Goal: Transaction & Acquisition: Purchase product/service

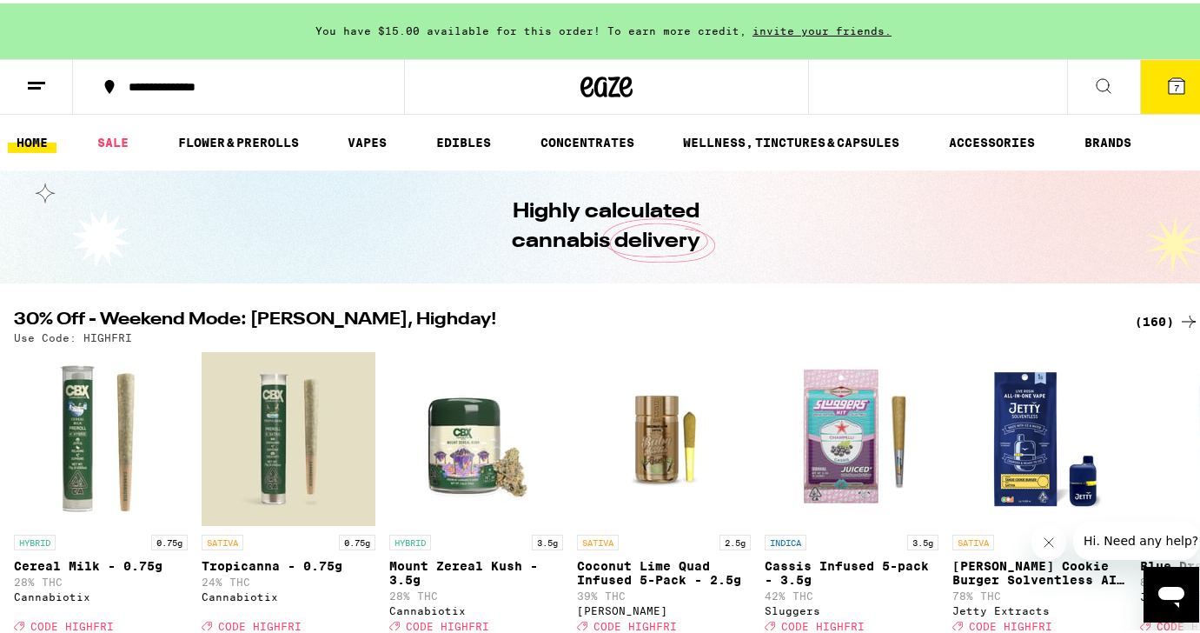
click at [1167, 92] on icon at bounding box center [1176, 82] width 21 height 21
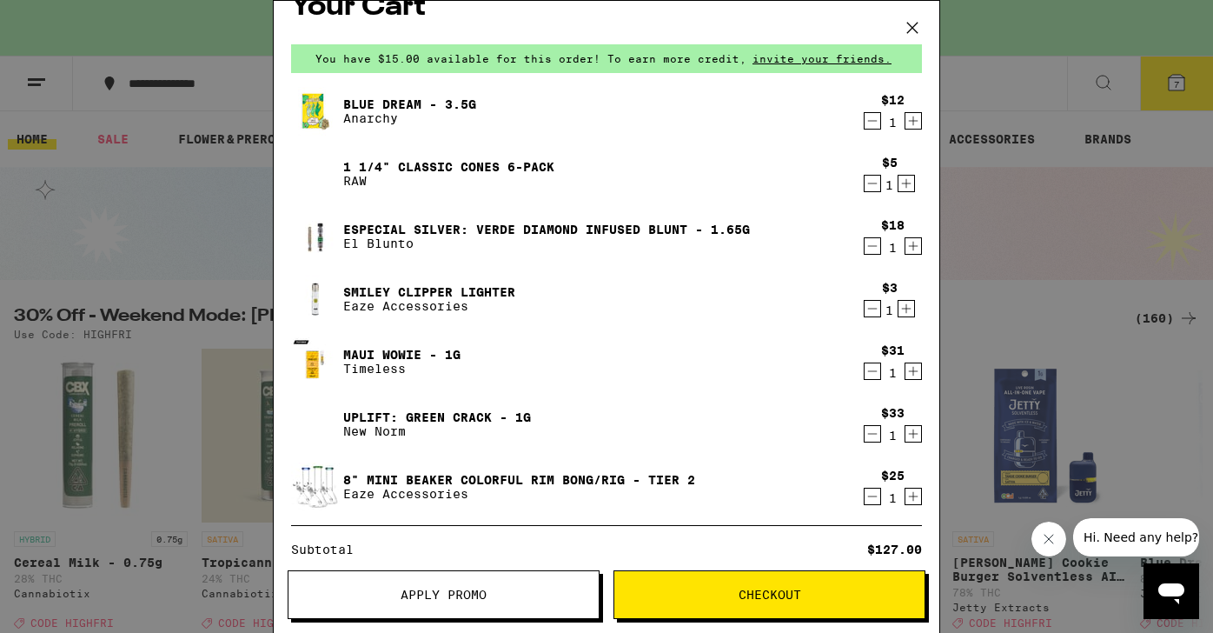
scroll to position [32, 0]
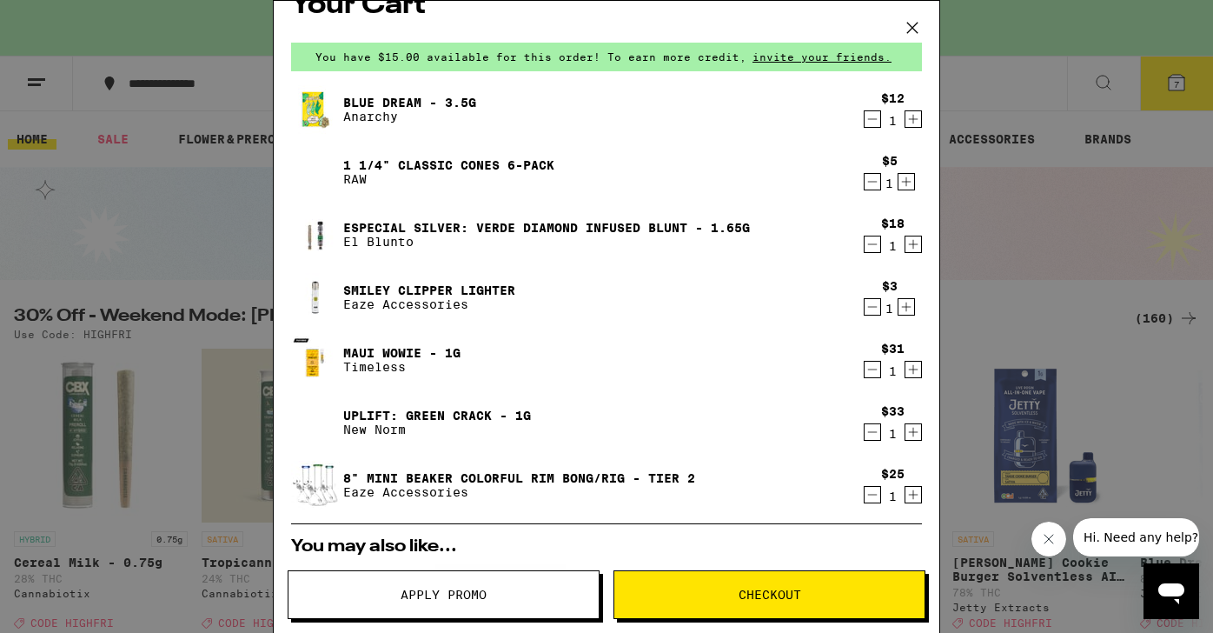
click at [865, 494] on icon "Decrement" at bounding box center [873, 494] width 16 height 21
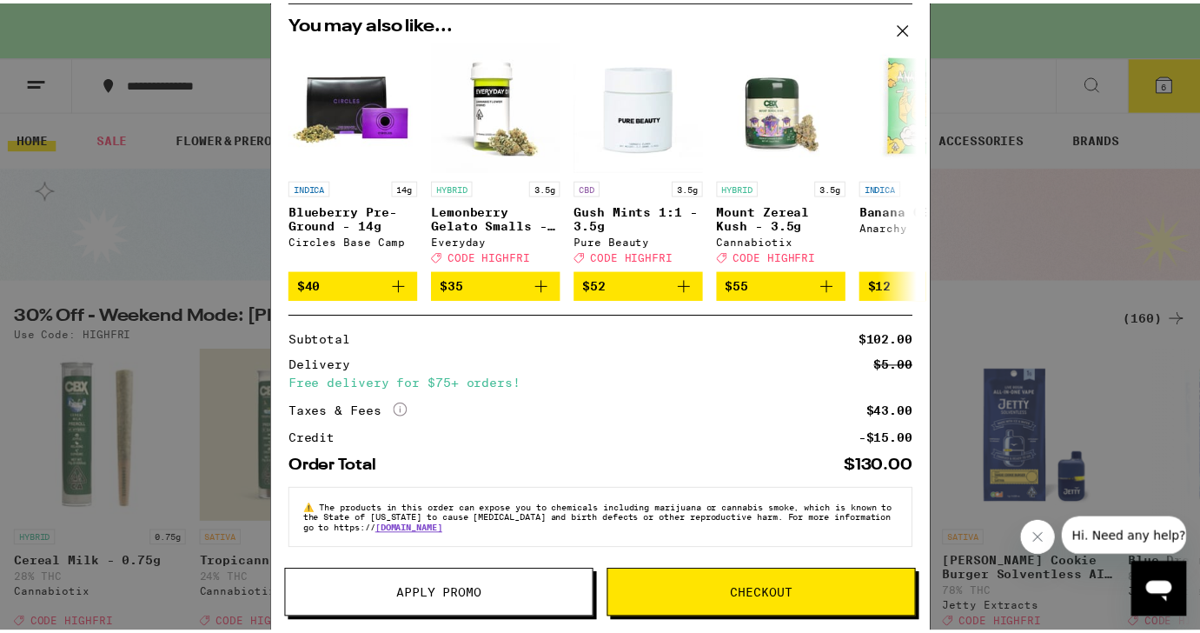
scroll to position [504, 0]
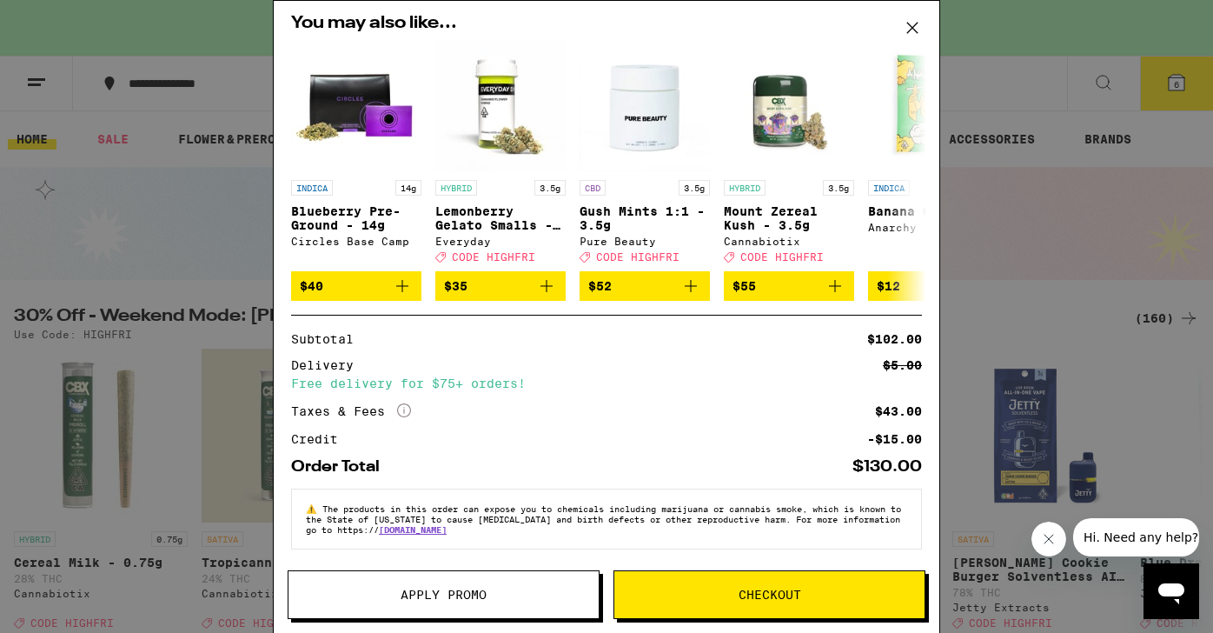
click at [913, 28] on icon at bounding box center [912, 28] width 26 height 26
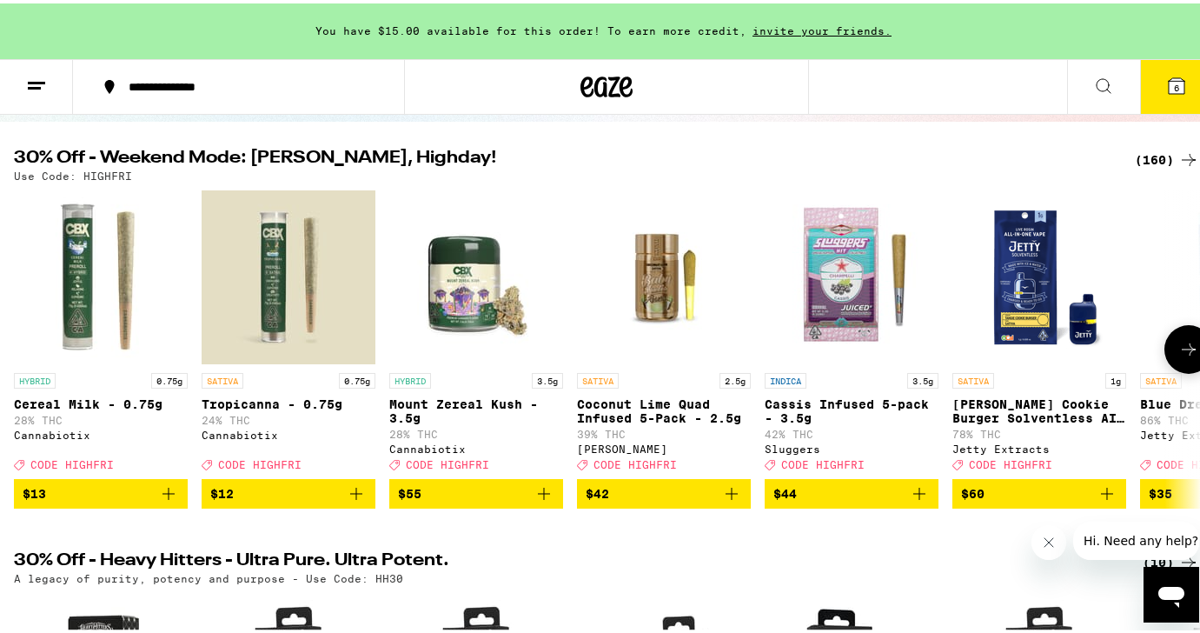
scroll to position [160, 0]
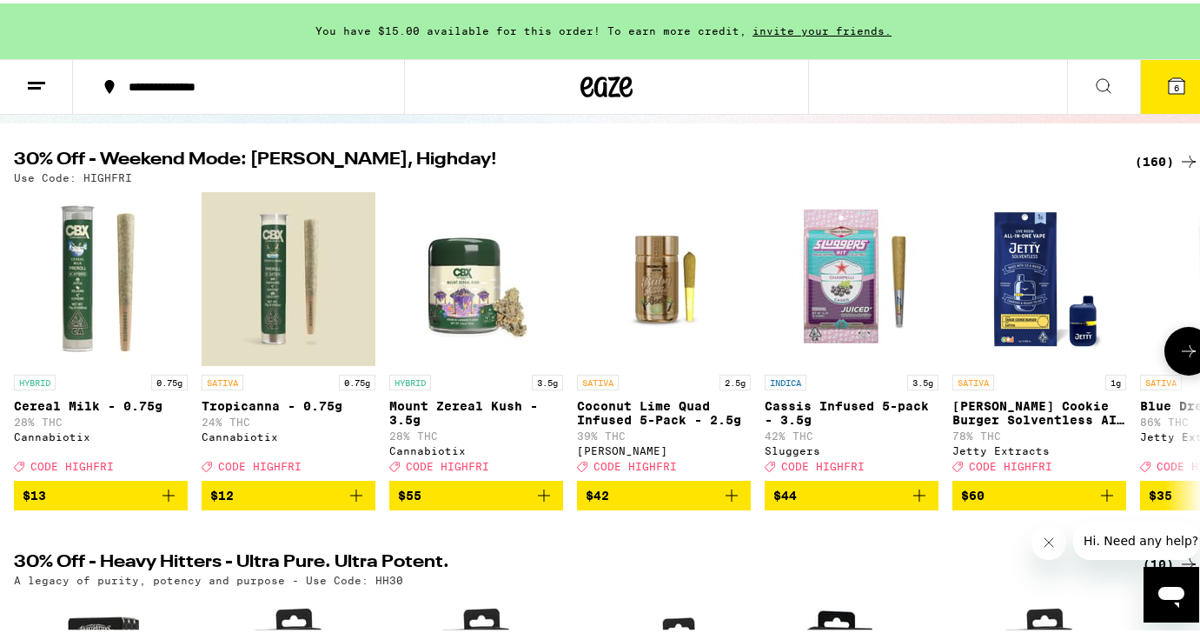
click at [1189, 364] on button at bounding box center [1188, 347] width 49 height 49
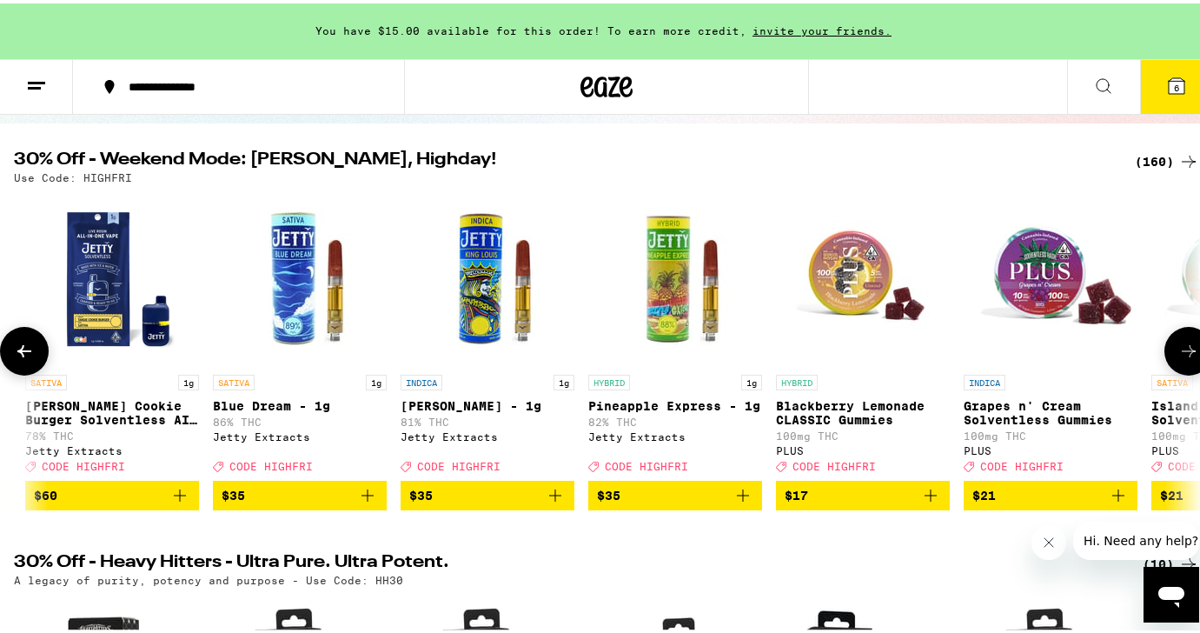
scroll to position [0, 983]
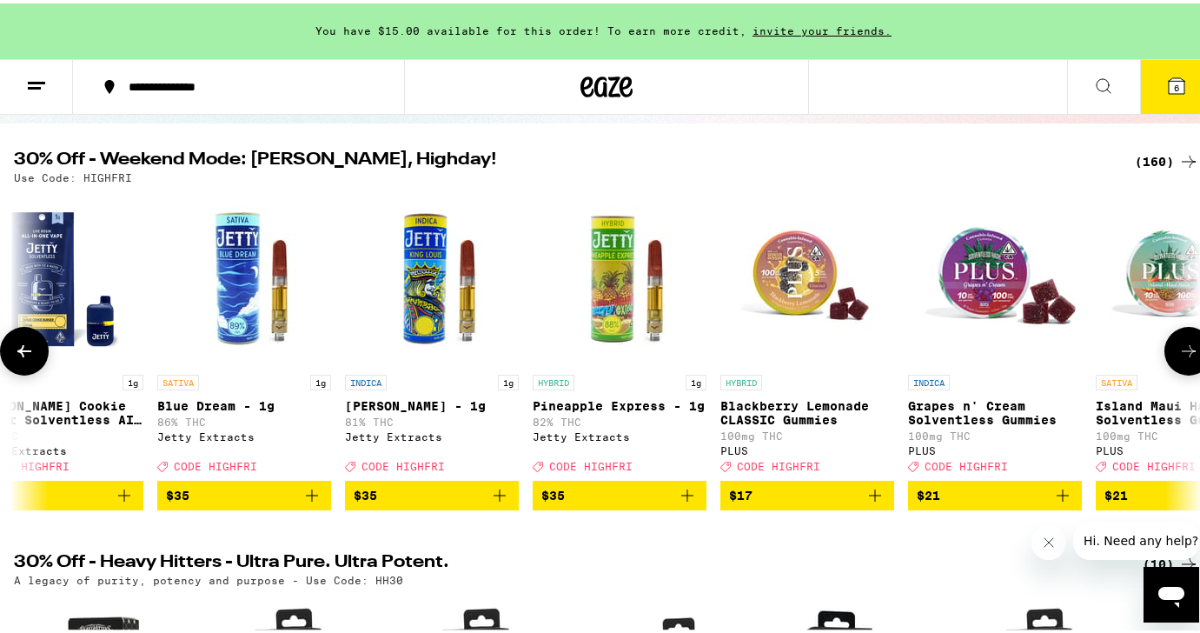
click at [1185, 358] on icon at bounding box center [1188, 347] width 21 height 21
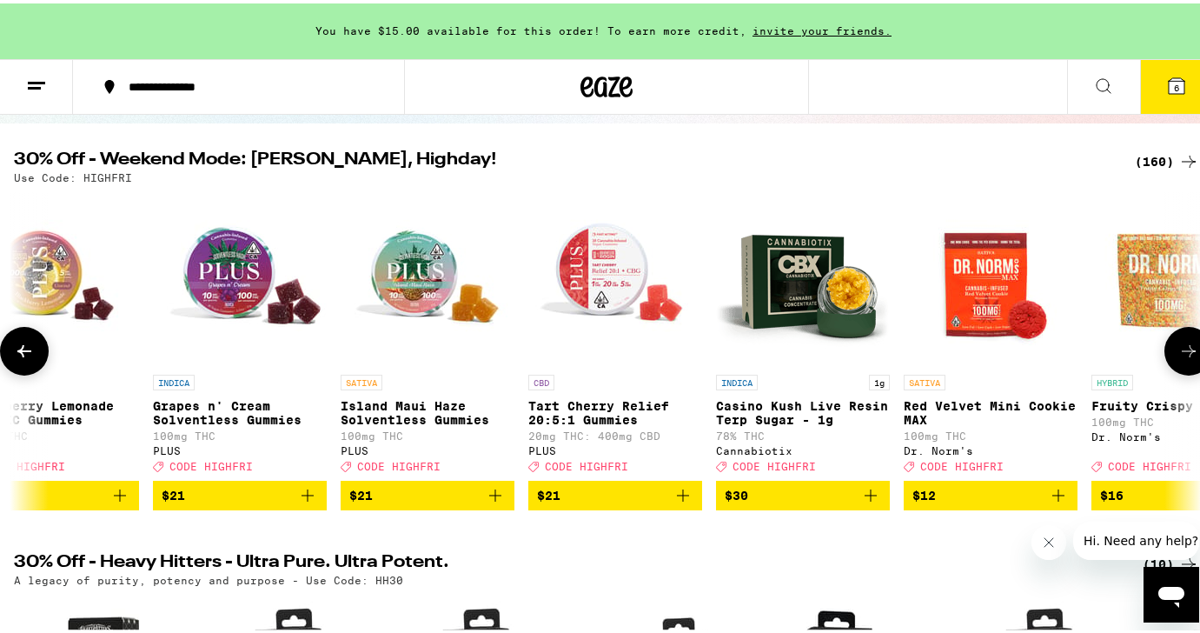
scroll to position [0, 1966]
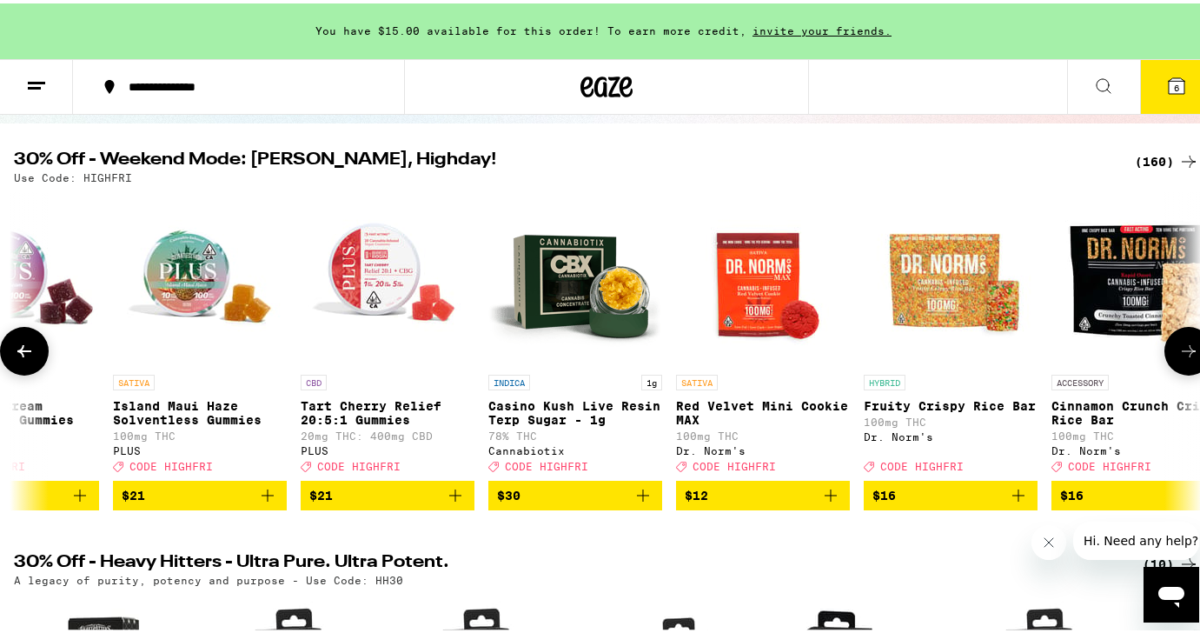
click at [1185, 357] on icon at bounding box center [1188, 347] width 21 height 21
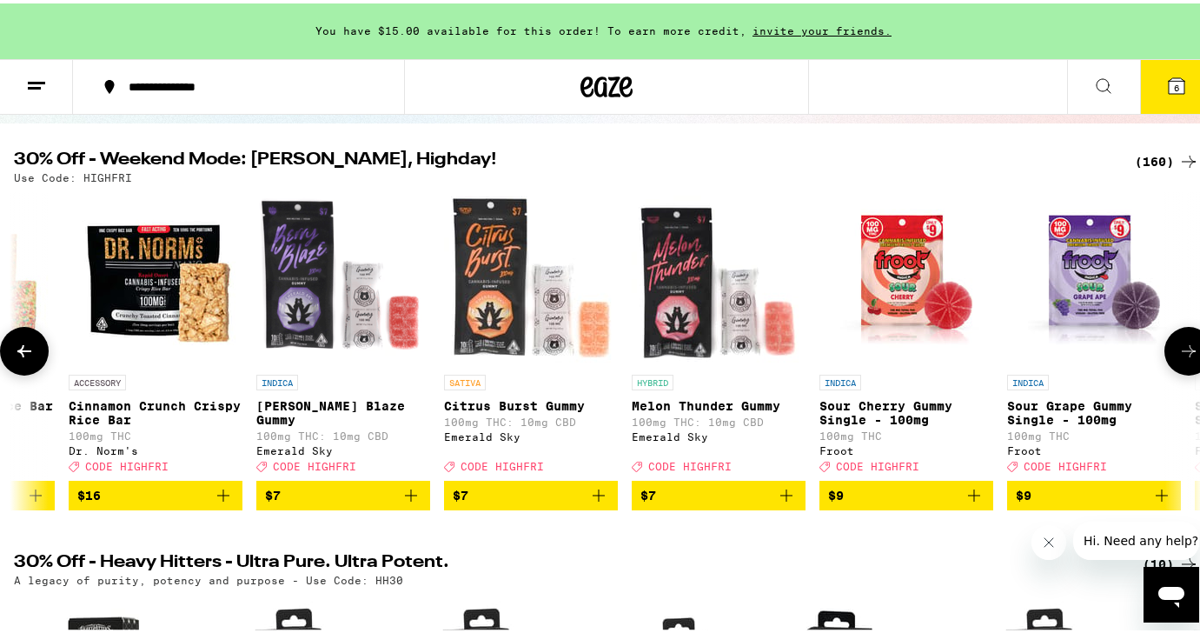
click at [1185, 356] on icon at bounding box center [1188, 347] width 21 height 21
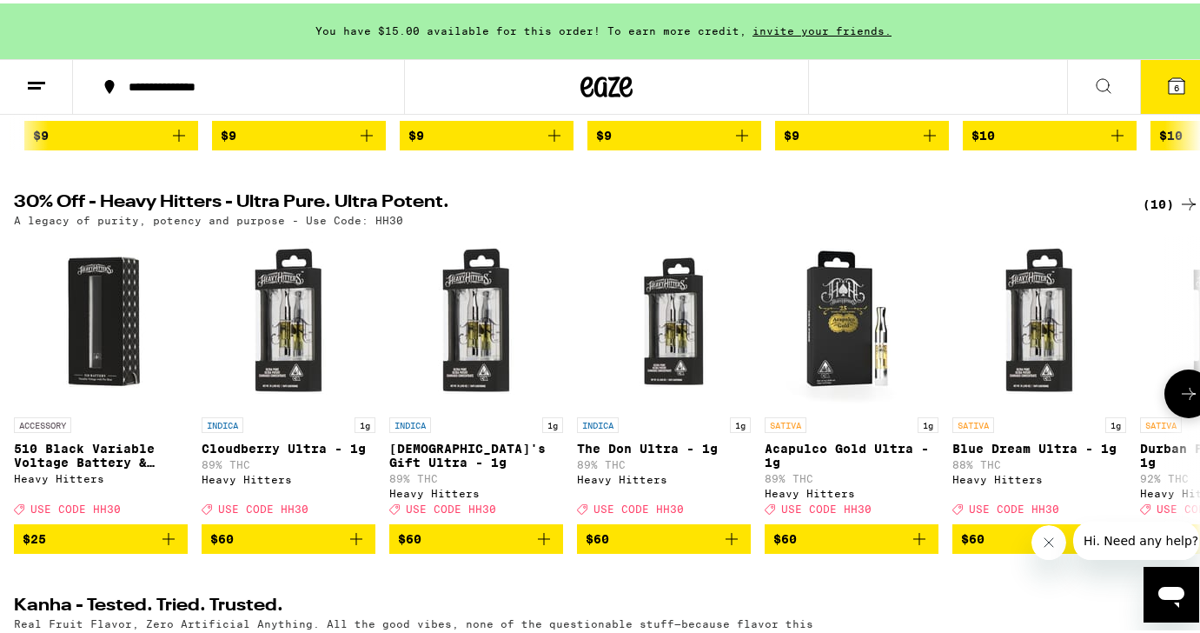
scroll to position [590, 0]
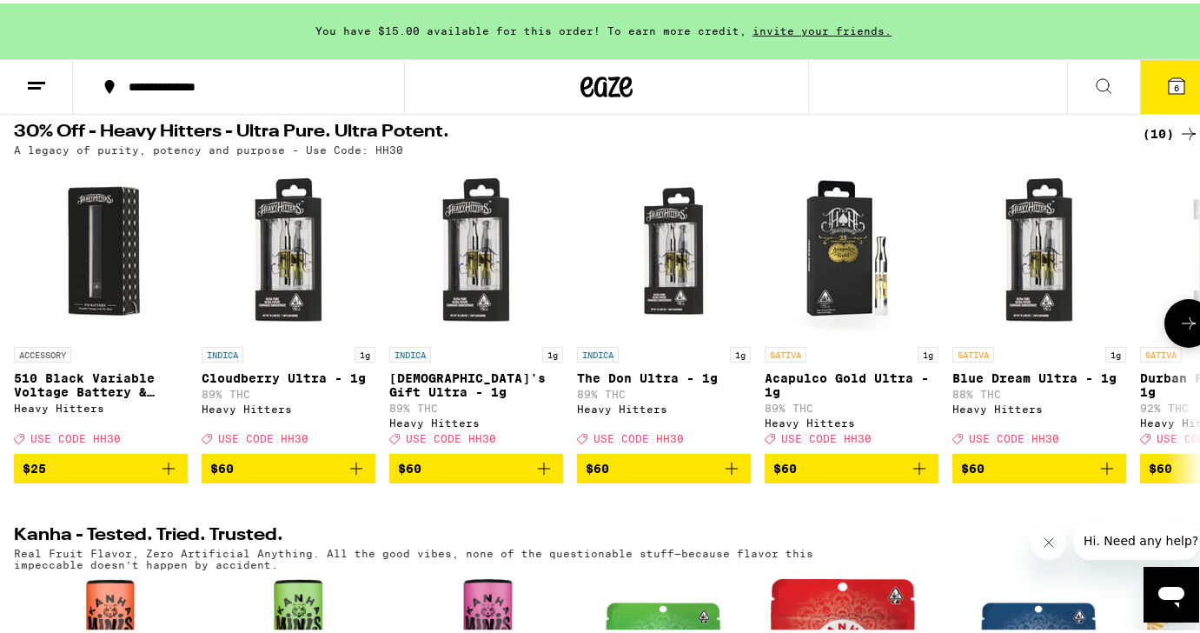
click at [44, 235] on img "Open page for 510 Black Variable Voltage Battery & Charger from Heavy Hitters" at bounding box center [101, 248] width 174 height 174
click at [1190, 328] on button at bounding box center [1188, 319] width 49 height 49
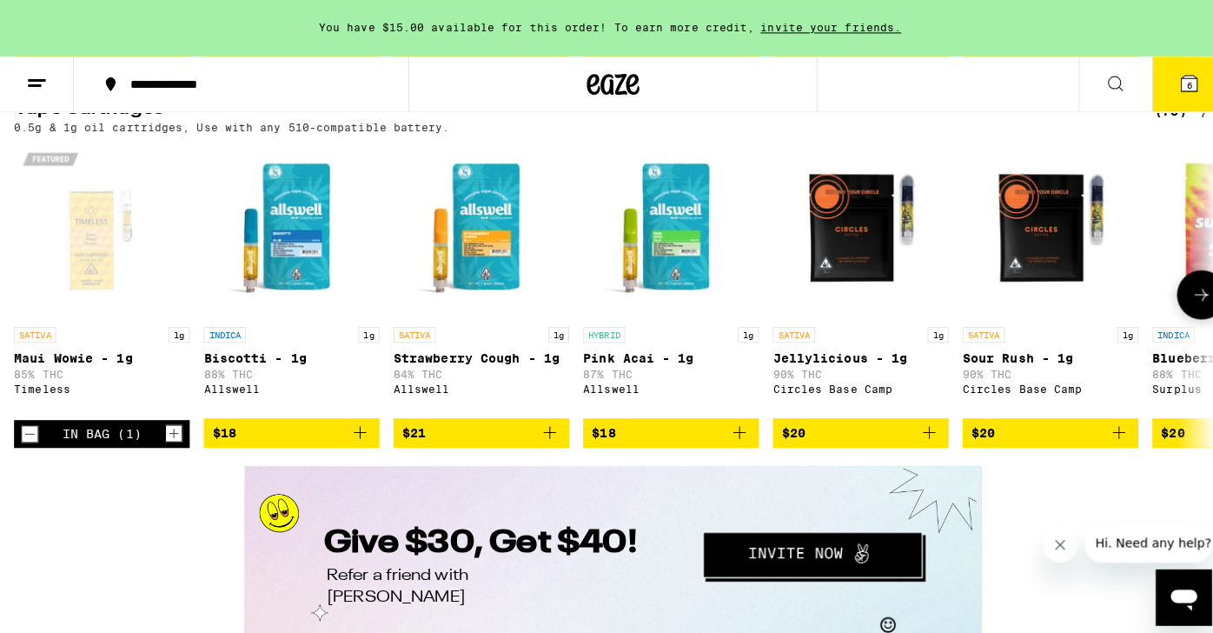
scroll to position [2192, 0]
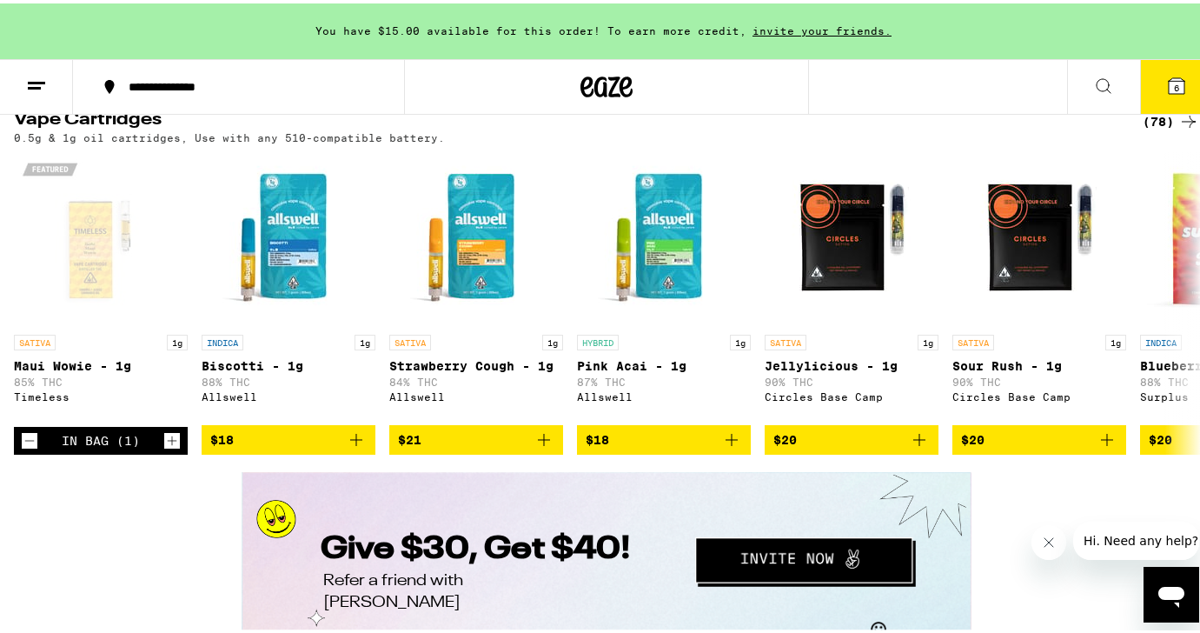
click at [1169, 80] on icon at bounding box center [1177, 83] width 16 height 16
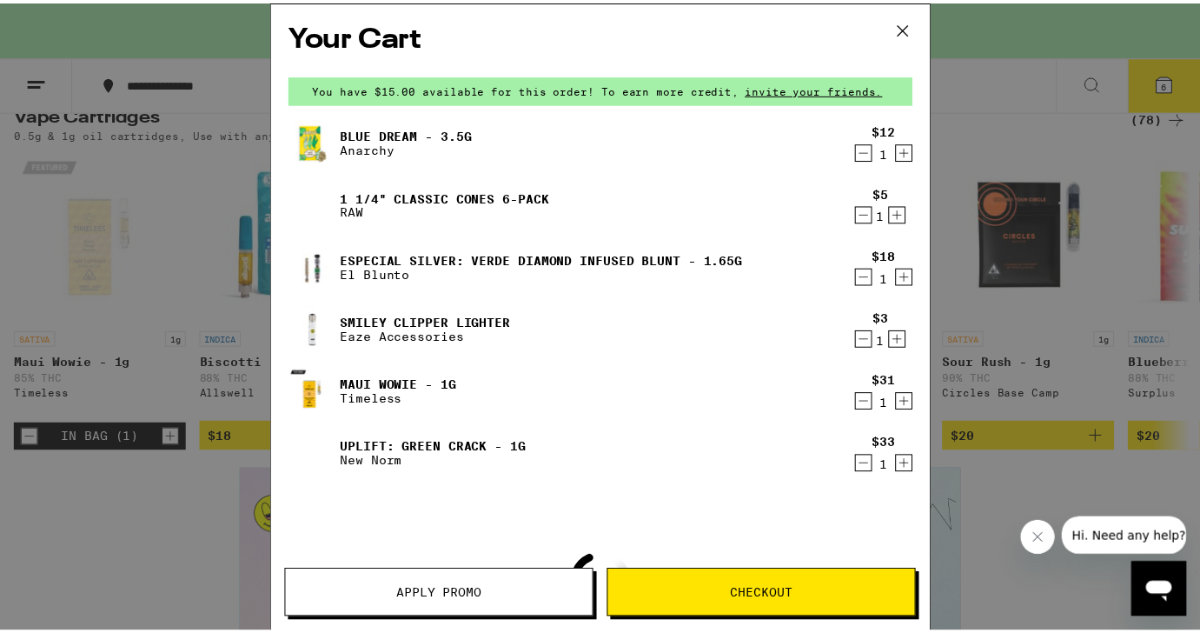
scroll to position [0, 692]
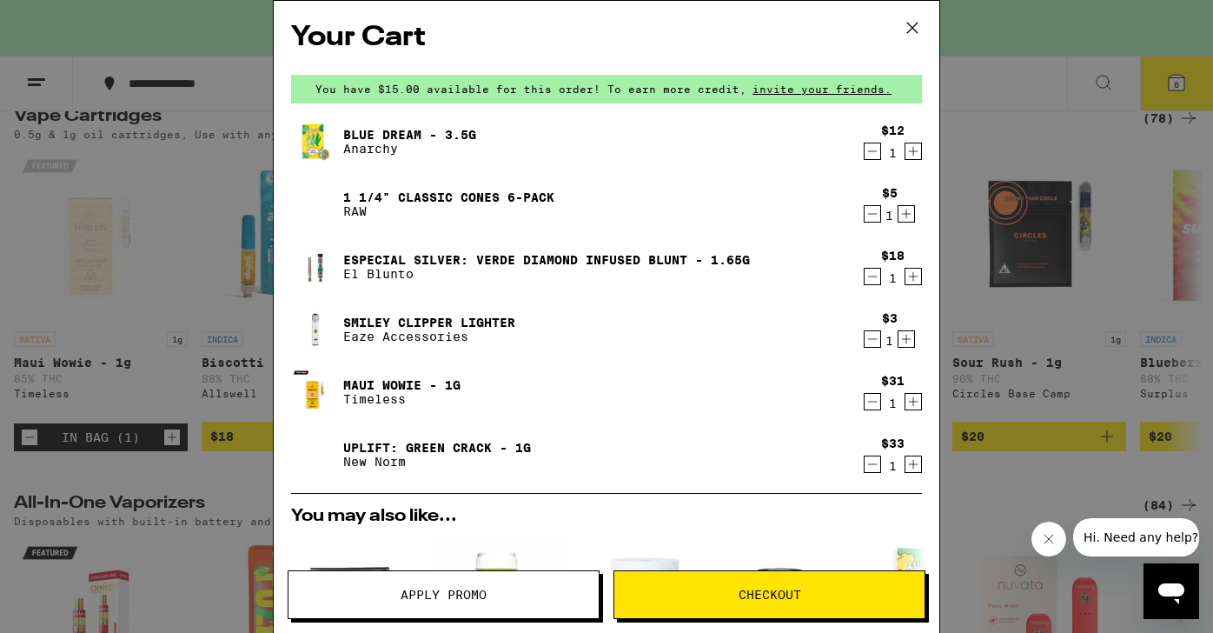
click at [907, 23] on icon at bounding box center [912, 28] width 10 height 10
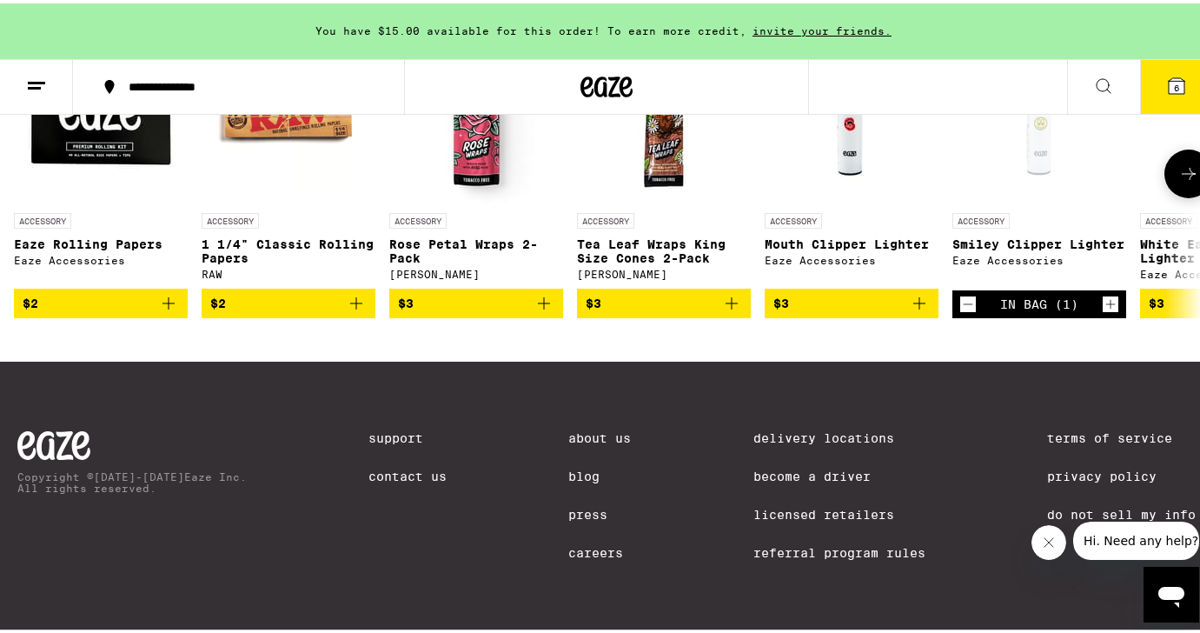
scroll to position [7715, 0]
click at [1178, 181] on icon at bounding box center [1188, 170] width 21 height 21
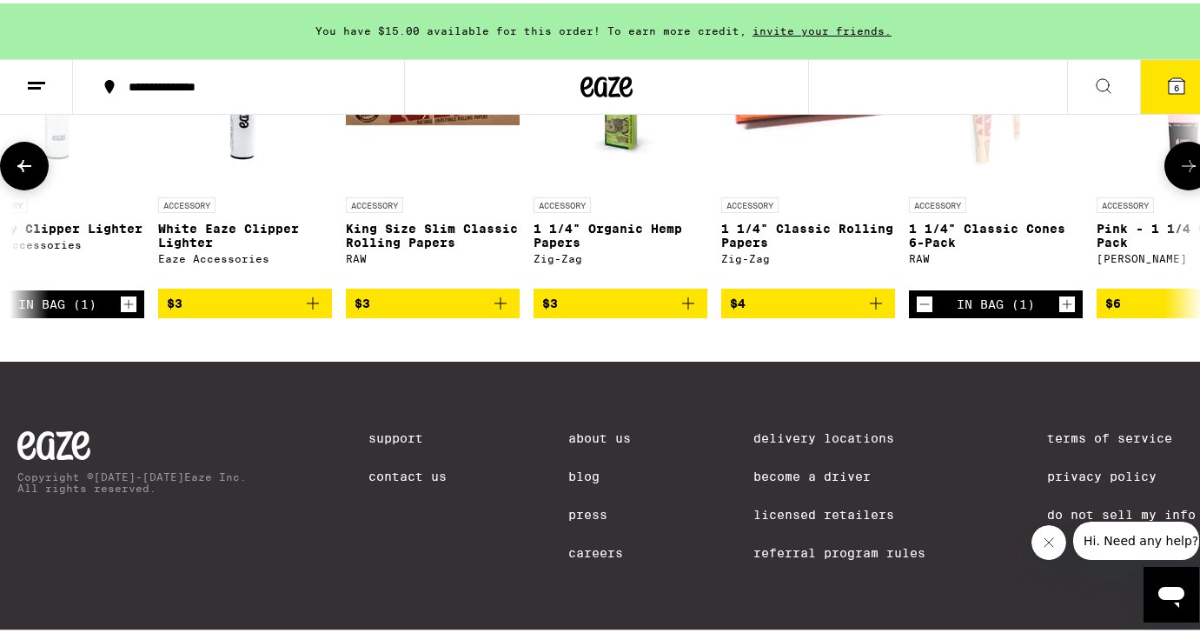
scroll to position [0, 983]
click at [1178, 173] on icon at bounding box center [1188, 162] width 21 height 21
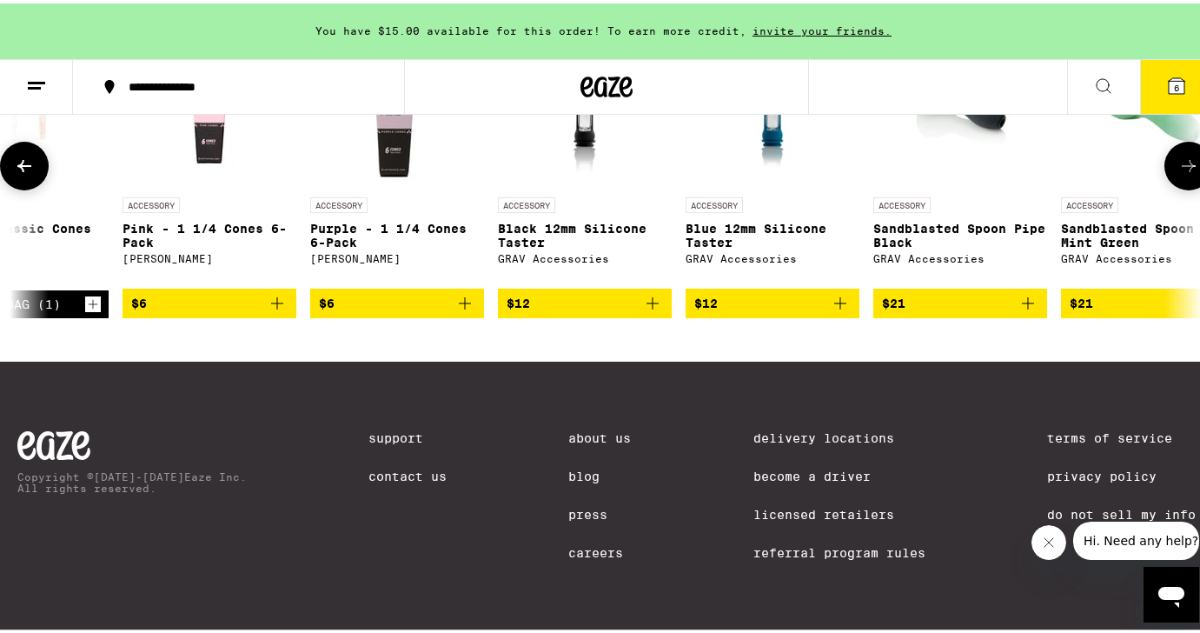
scroll to position [0, 1966]
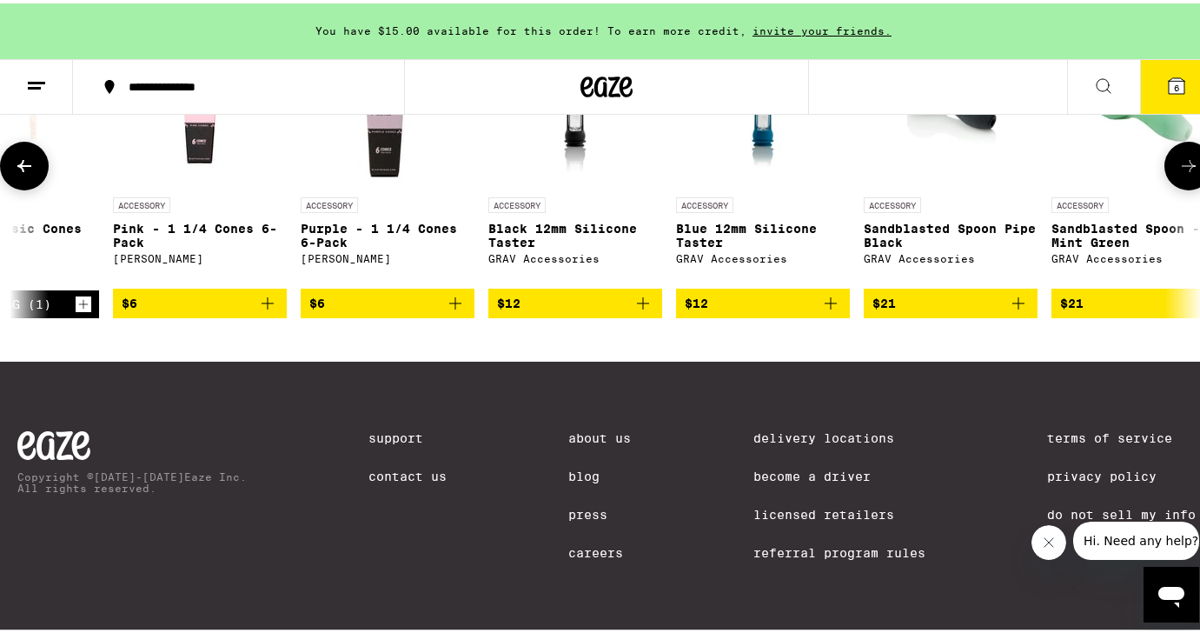
click at [1178, 173] on icon at bounding box center [1188, 162] width 21 height 21
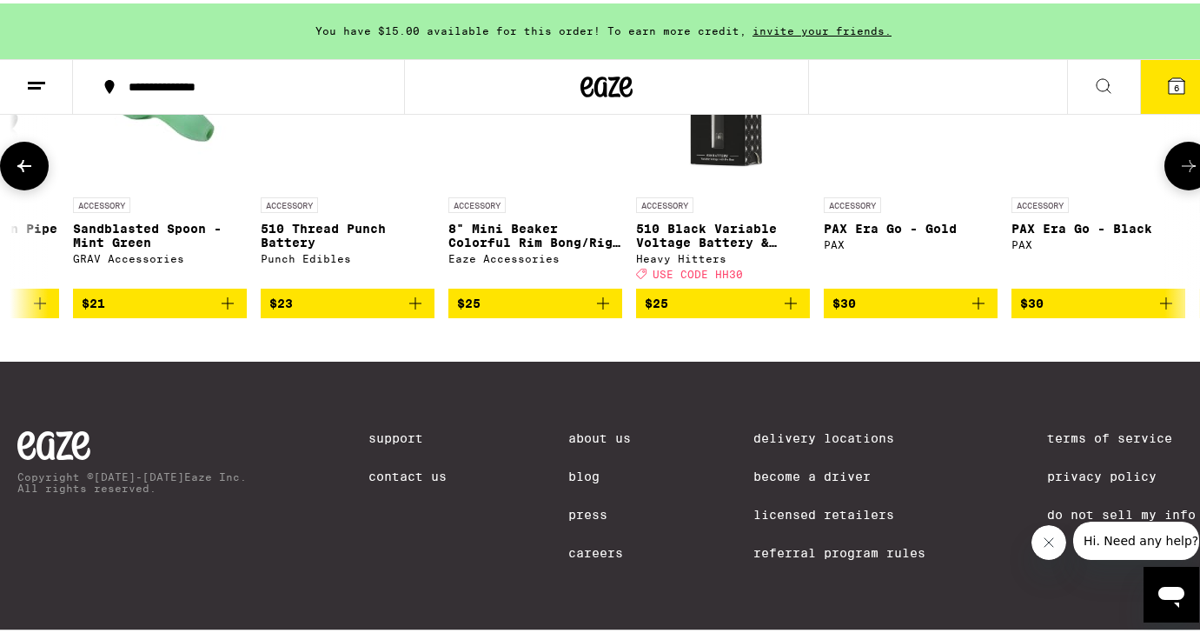
scroll to position [0, 2948]
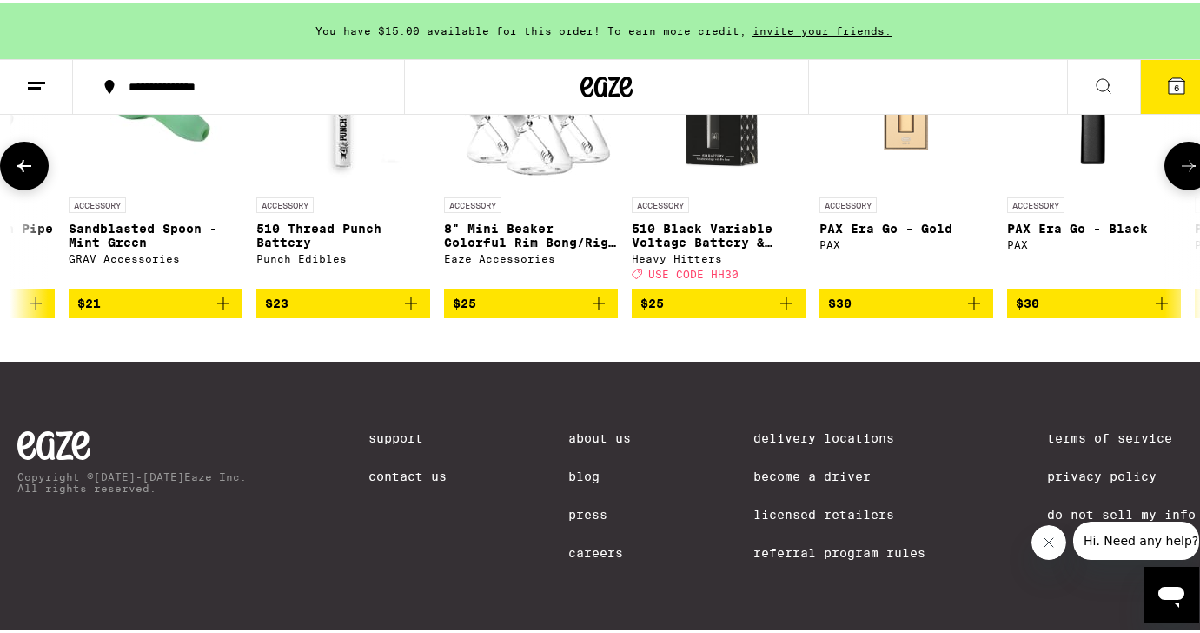
click at [1178, 173] on icon at bounding box center [1188, 162] width 21 height 21
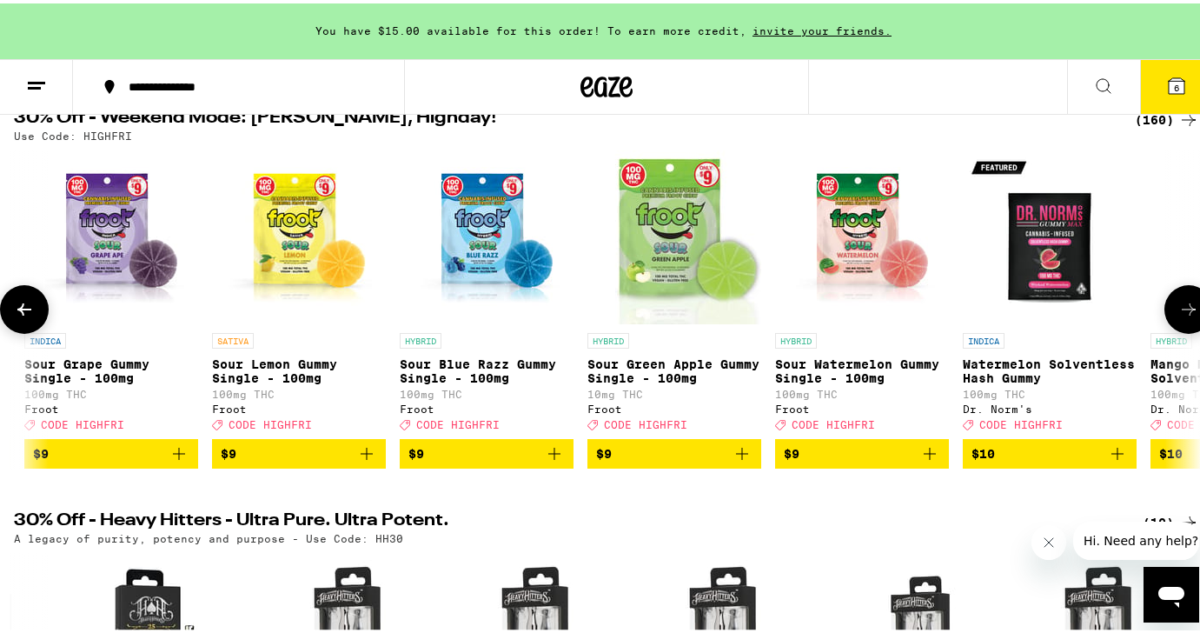
scroll to position [0, 0]
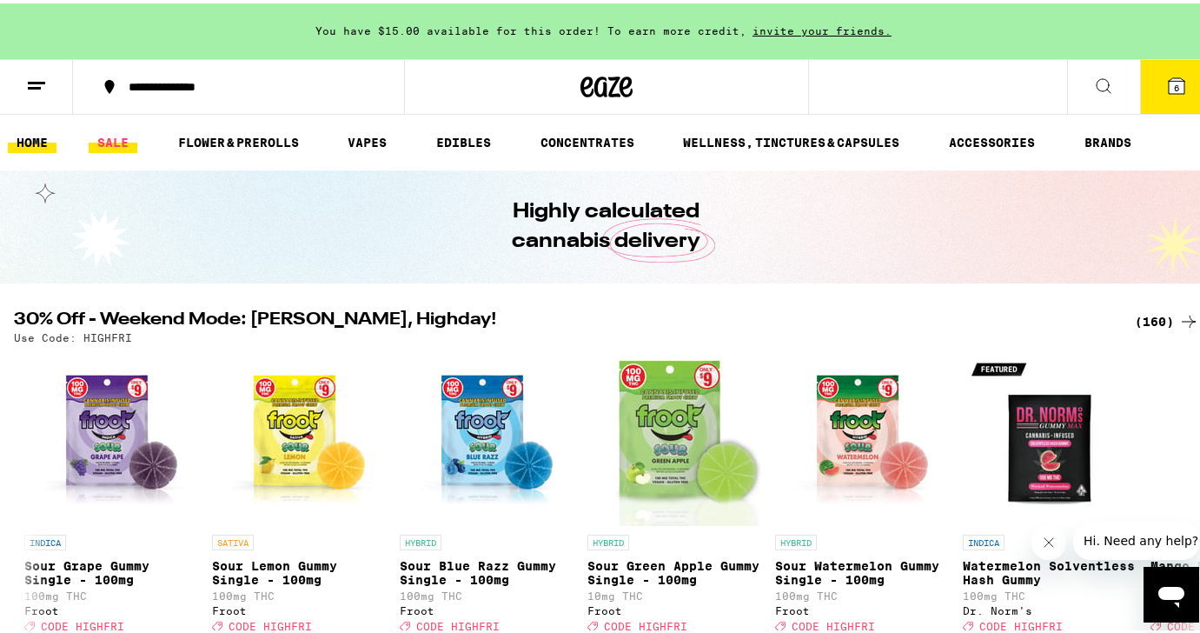
click at [120, 135] on link "SALE" at bounding box center [113, 139] width 49 height 21
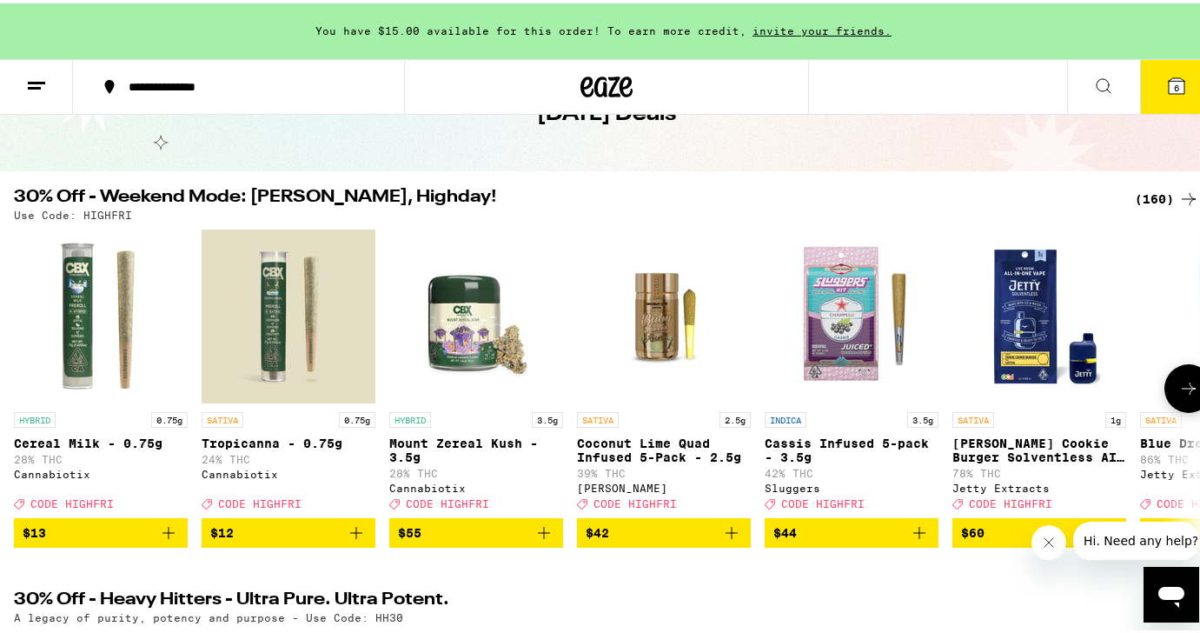
scroll to position [116, 0]
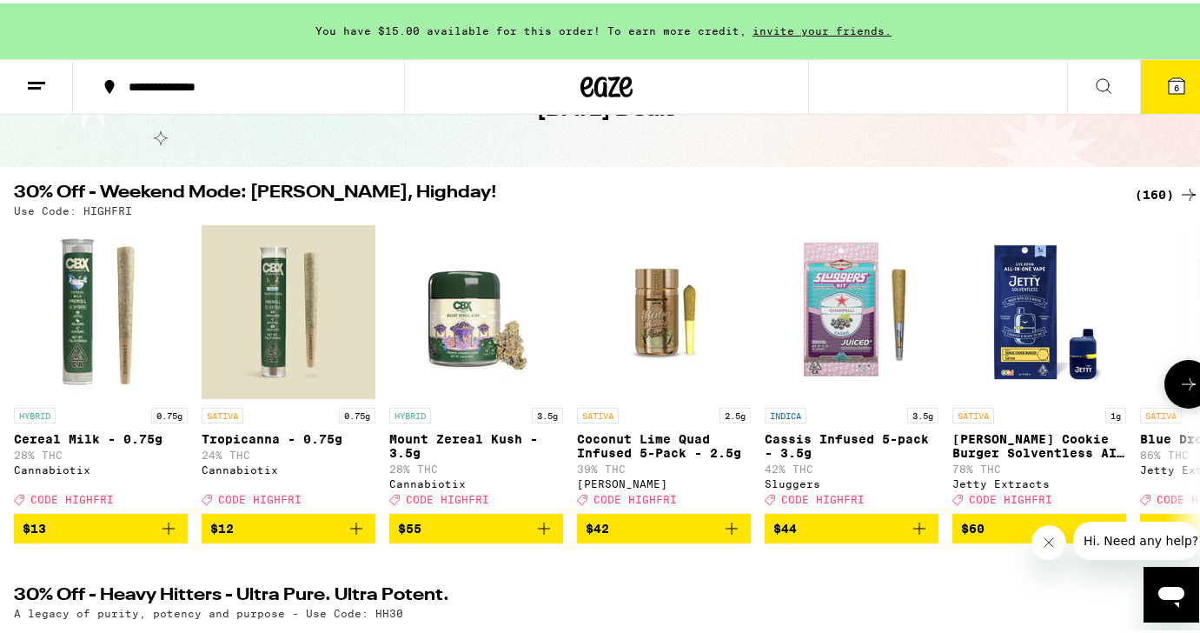
click at [1178, 384] on icon at bounding box center [1188, 380] width 21 height 21
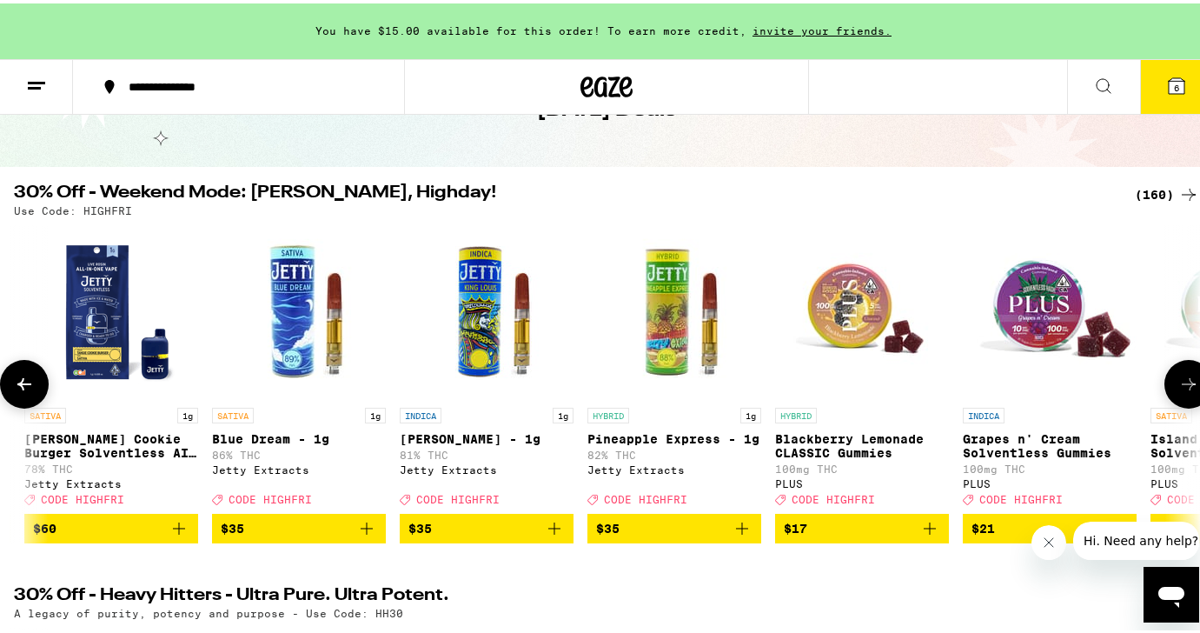
scroll to position [0, 983]
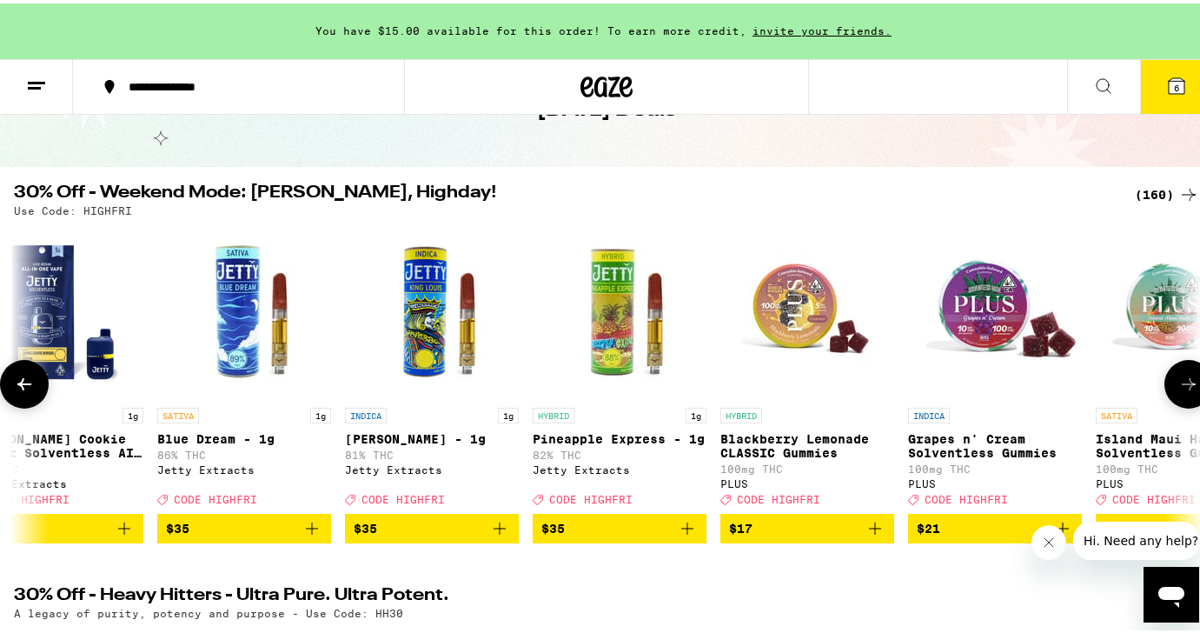
click at [1178, 385] on icon at bounding box center [1188, 380] width 21 height 21
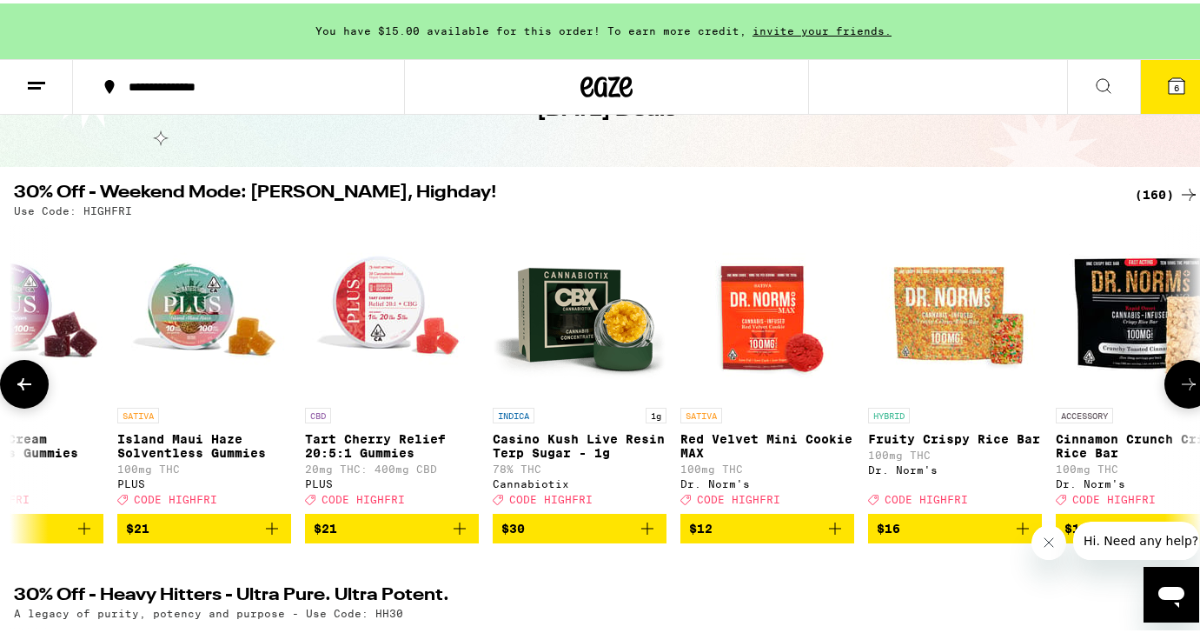
scroll to position [0, 1966]
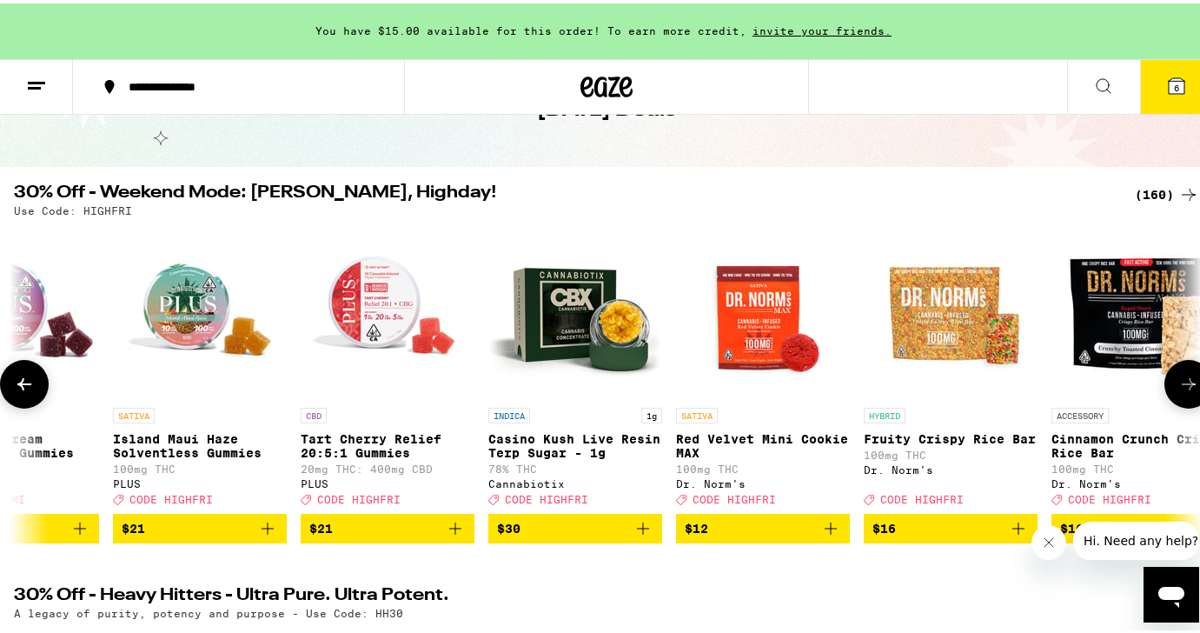
click at [1178, 385] on icon at bounding box center [1188, 380] width 21 height 21
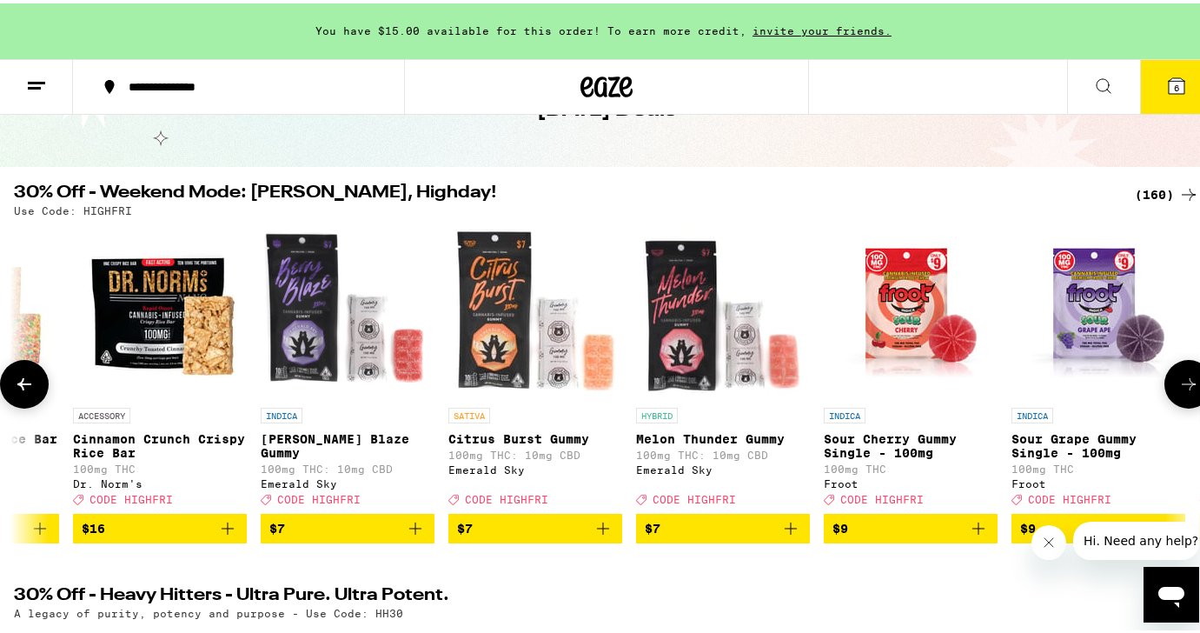
scroll to position [0, 2948]
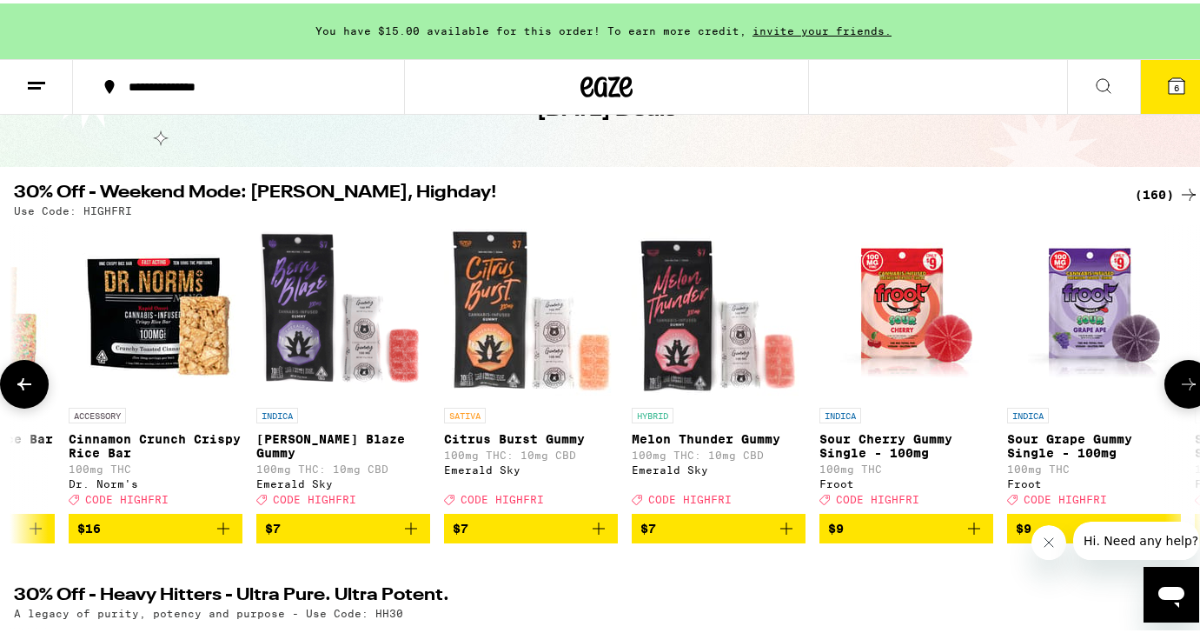
click at [23, 382] on icon at bounding box center [24, 381] width 14 height 12
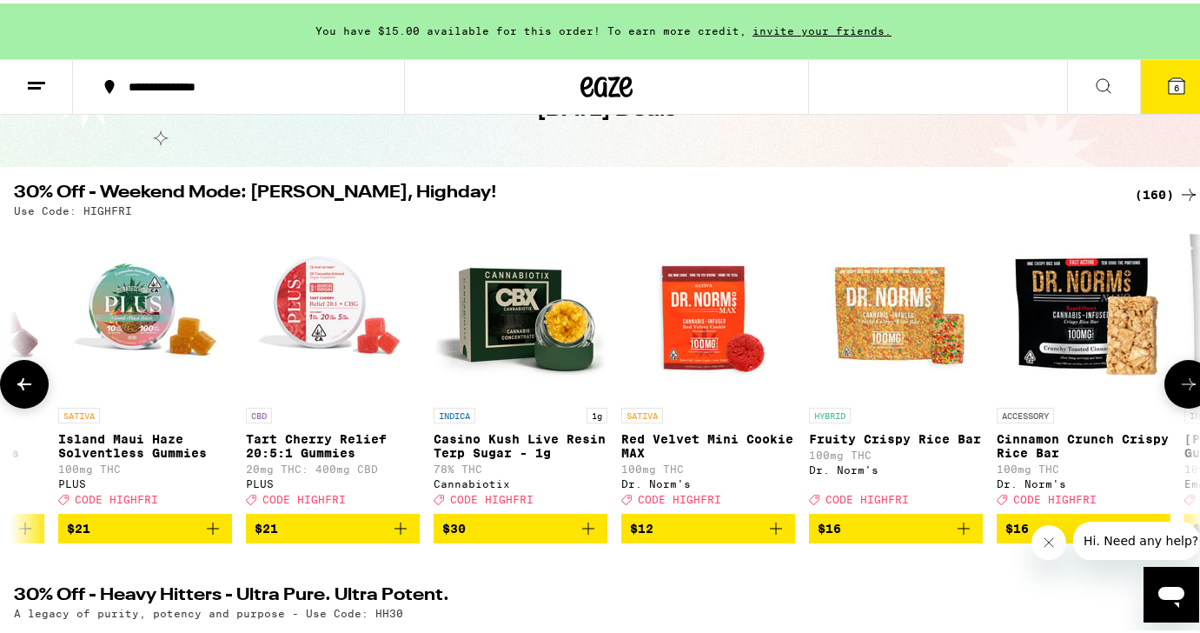
scroll to position [0, 1966]
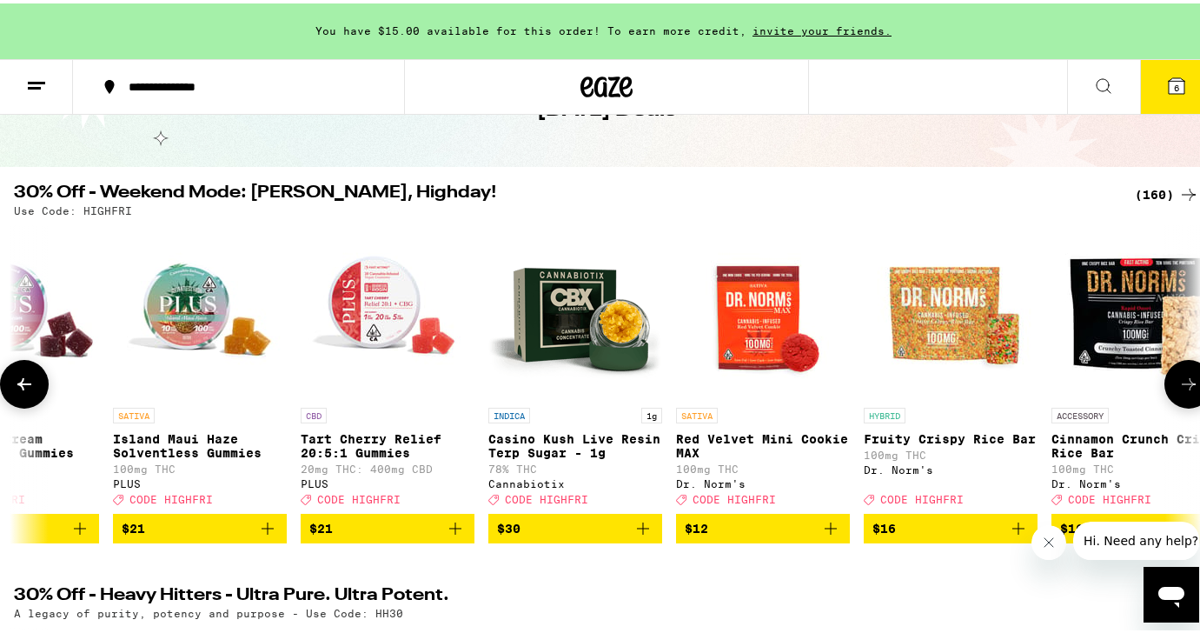
click at [1172, 405] on button at bounding box center [1188, 380] width 49 height 49
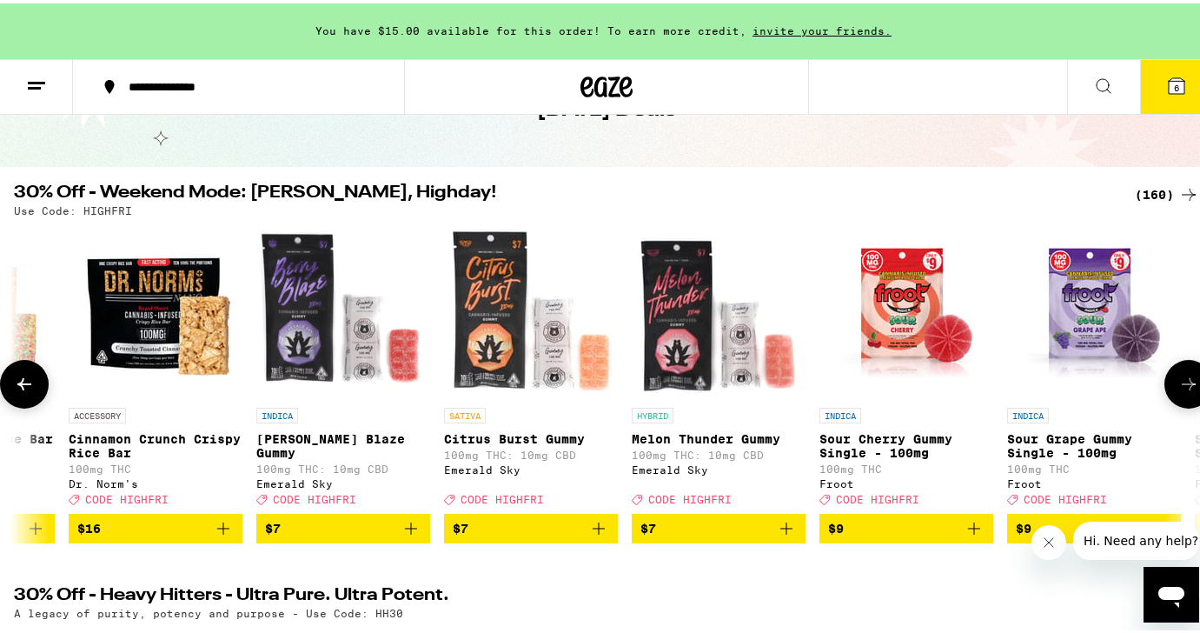
click at [1170, 404] on button at bounding box center [1188, 380] width 49 height 49
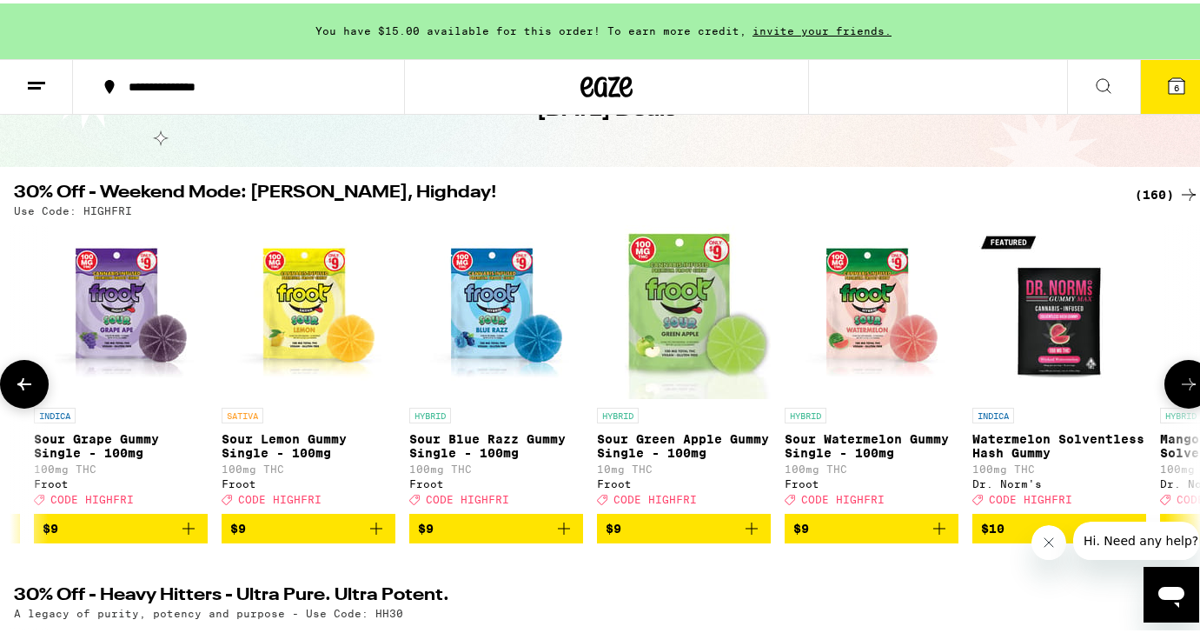
scroll to position [0, 3931]
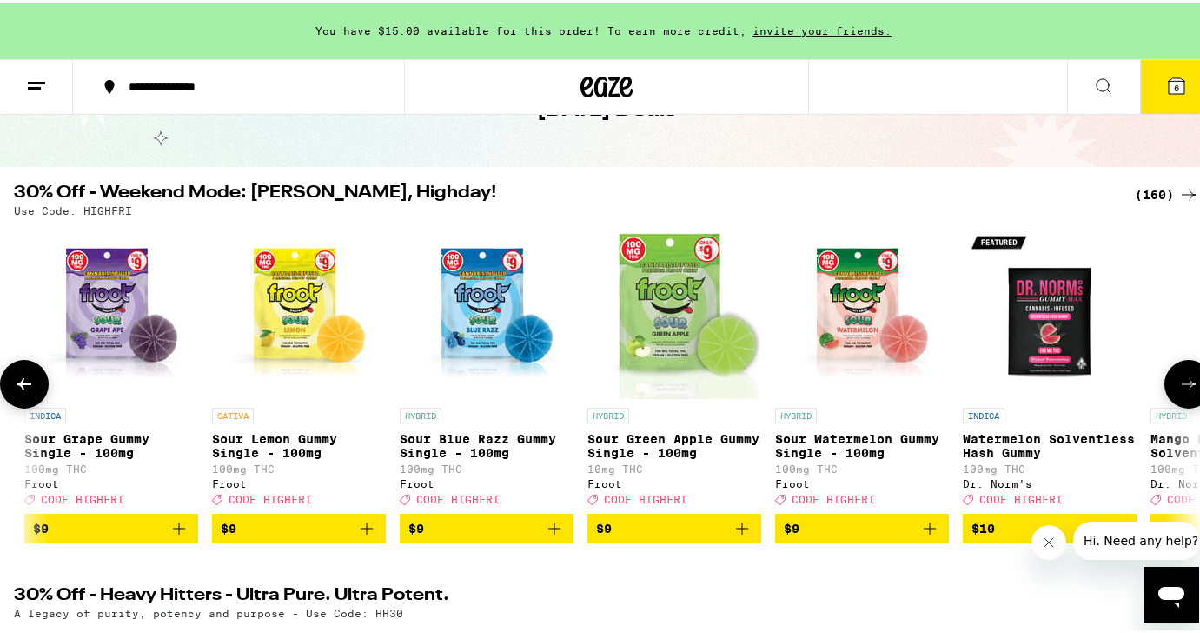
click at [1178, 388] on icon at bounding box center [1188, 380] width 21 height 21
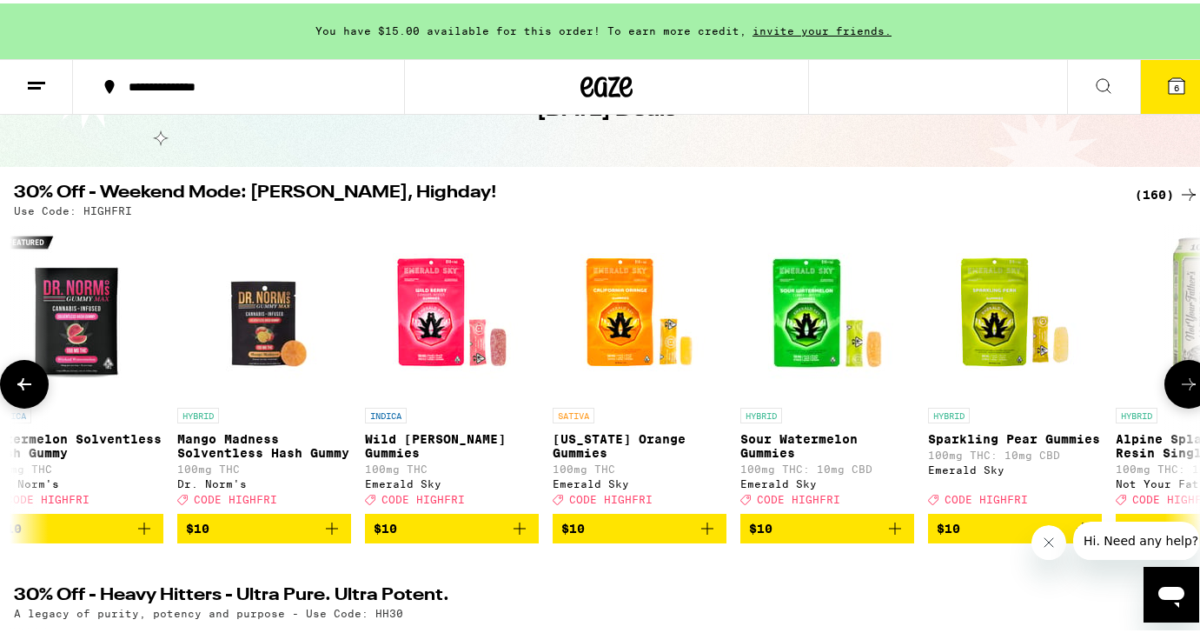
scroll to position [0, 4914]
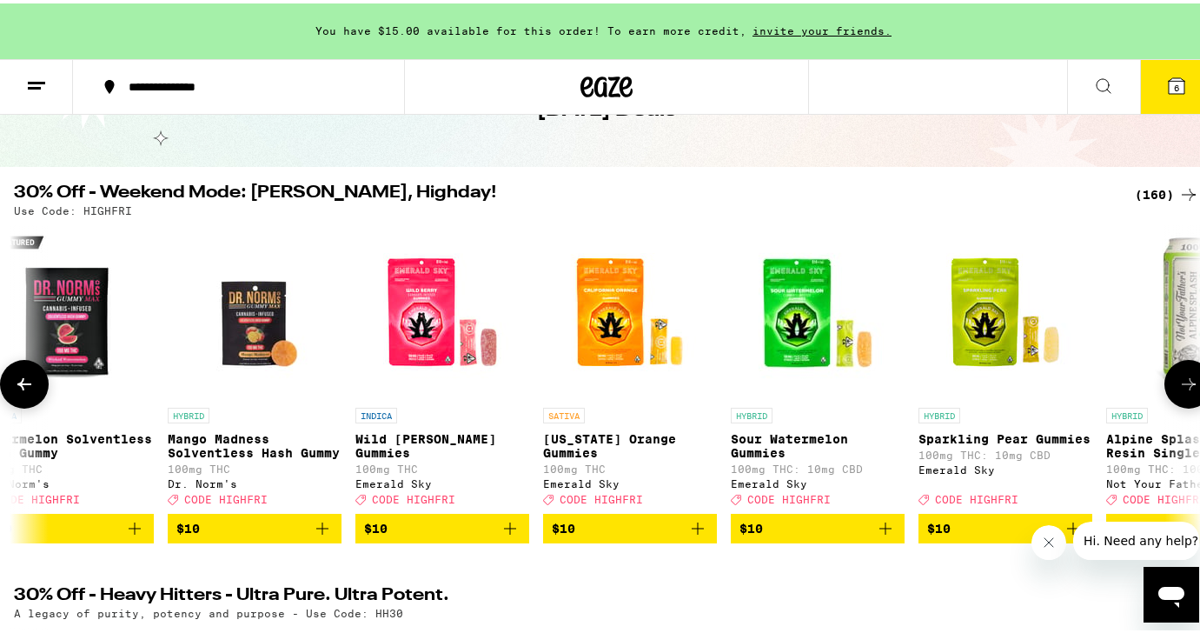
click at [1178, 388] on icon at bounding box center [1188, 380] width 21 height 21
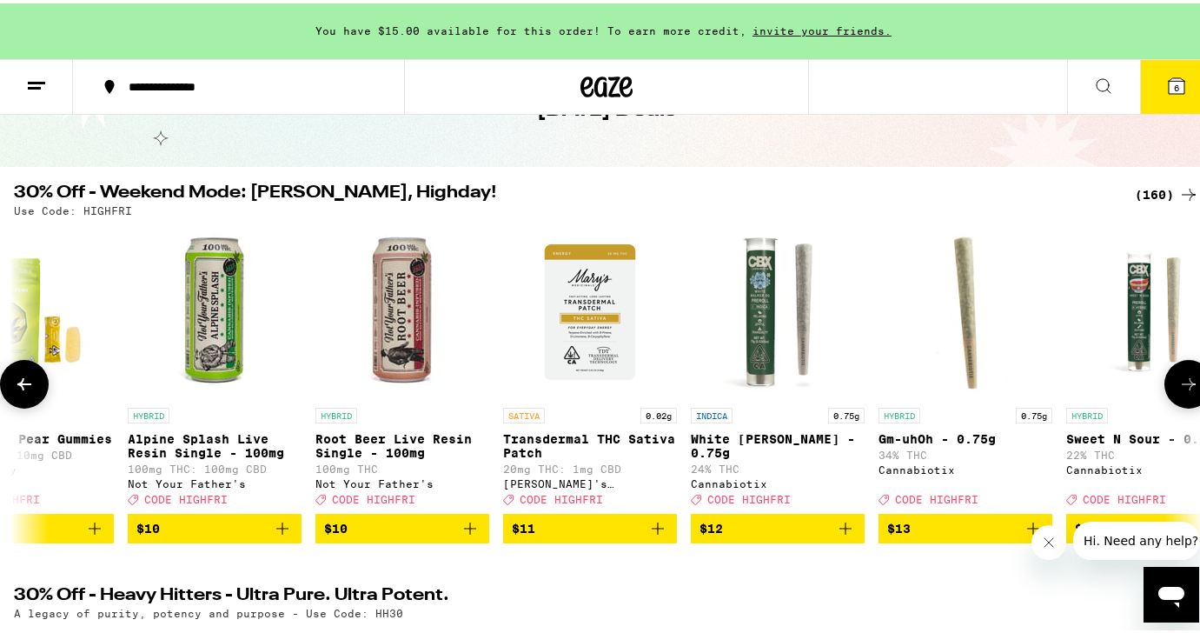
scroll to position [0, 5897]
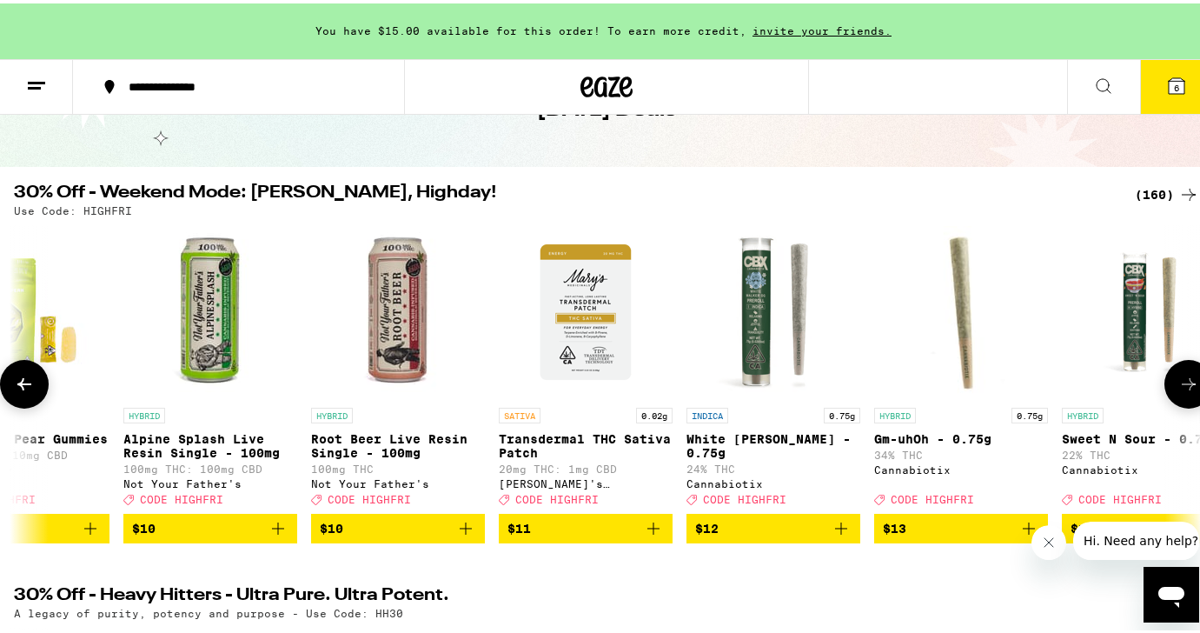
click at [1178, 388] on icon at bounding box center [1188, 380] width 21 height 21
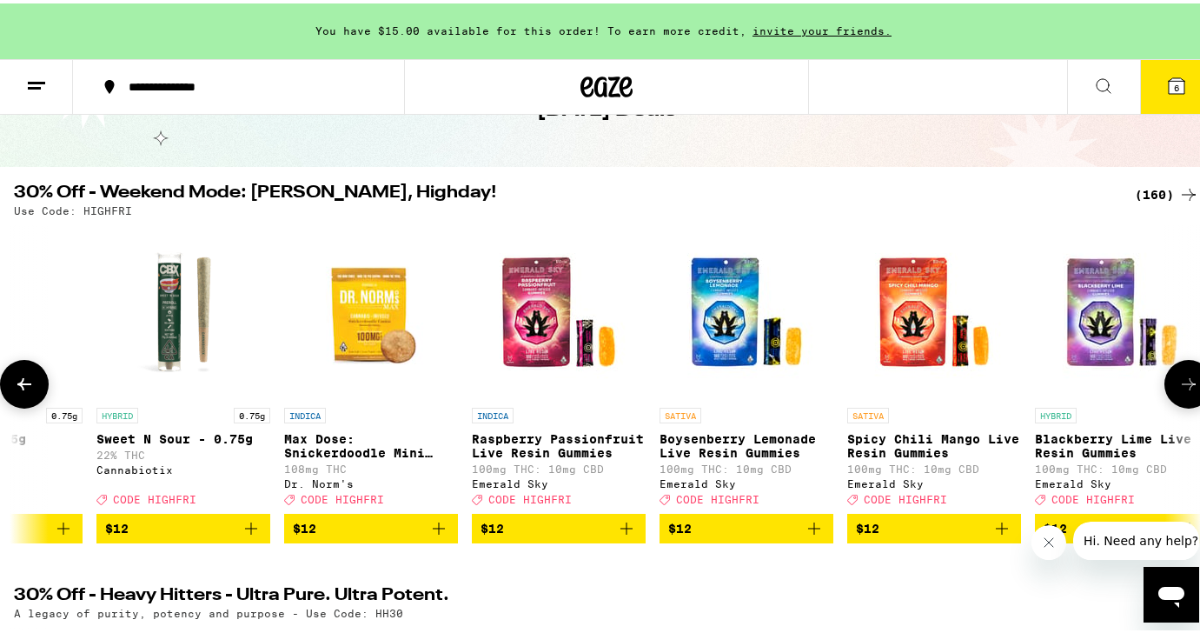
scroll to position [0, 6879]
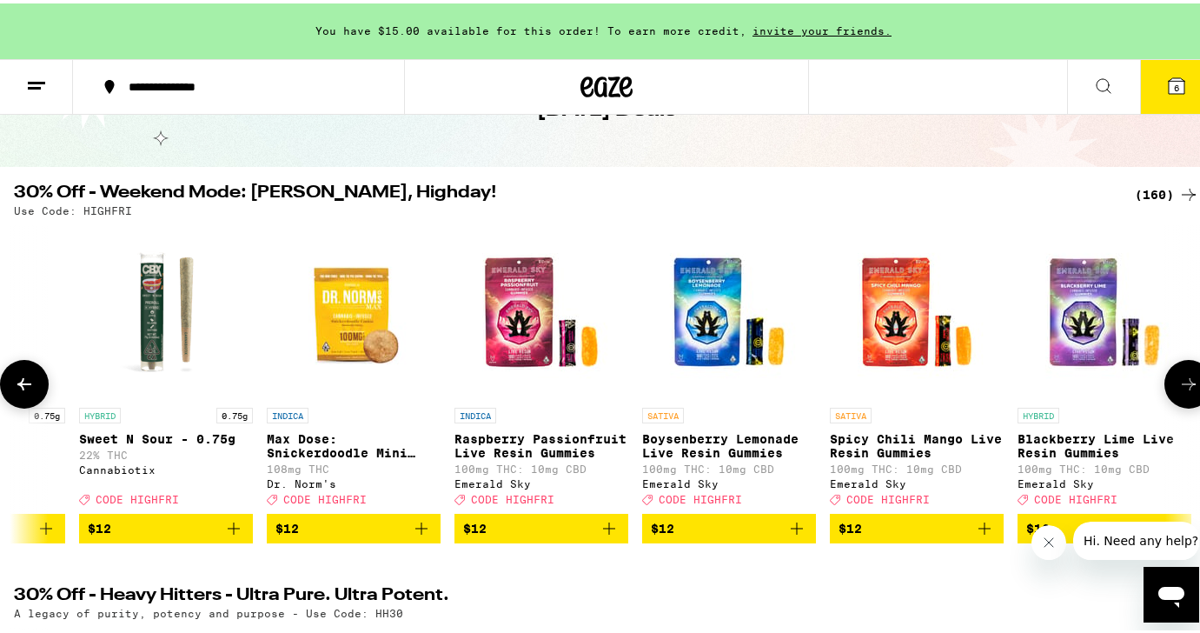
click at [1182, 387] on icon at bounding box center [1189, 381] width 14 height 12
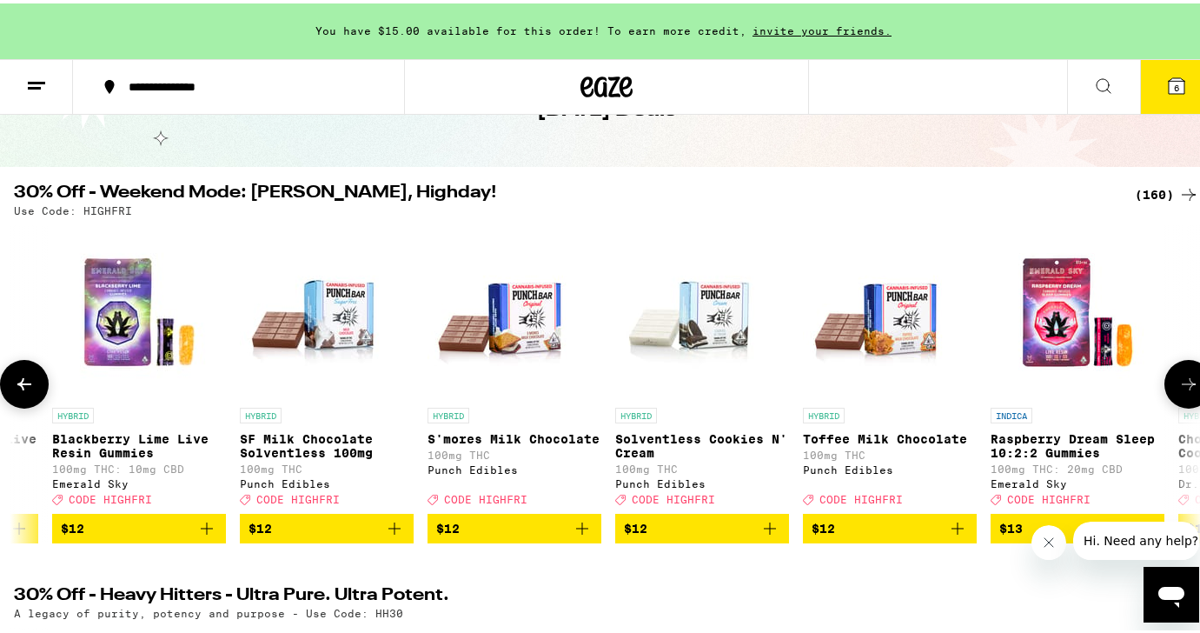
scroll to position [0, 7862]
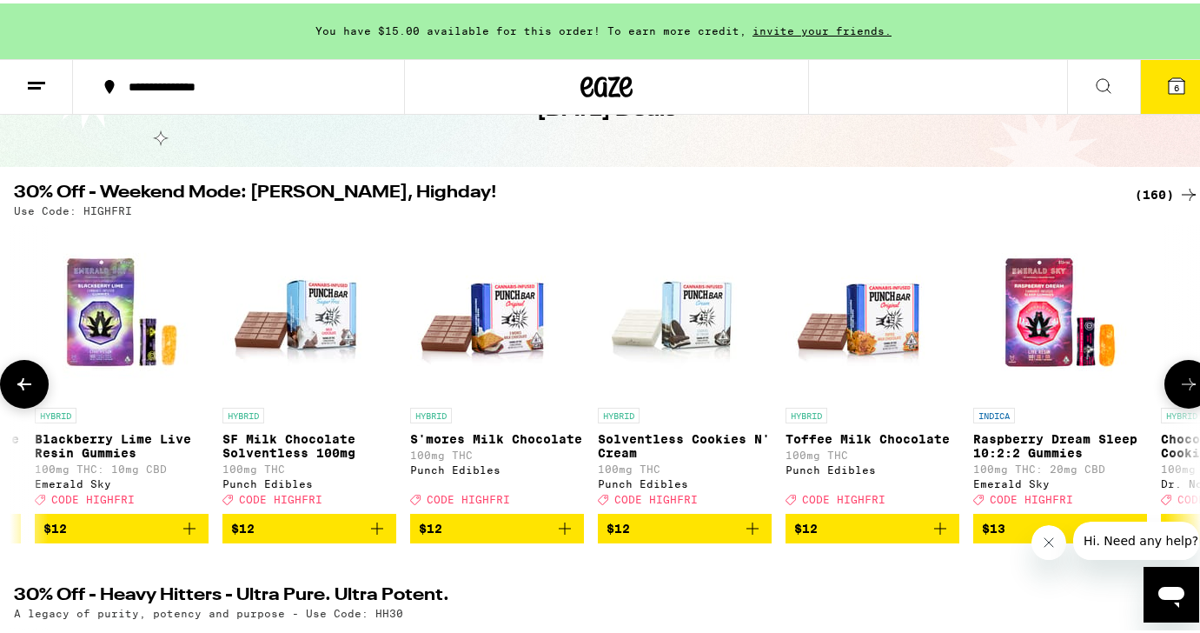
click at [1180, 386] on icon at bounding box center [1188, 380] width 21 height 21
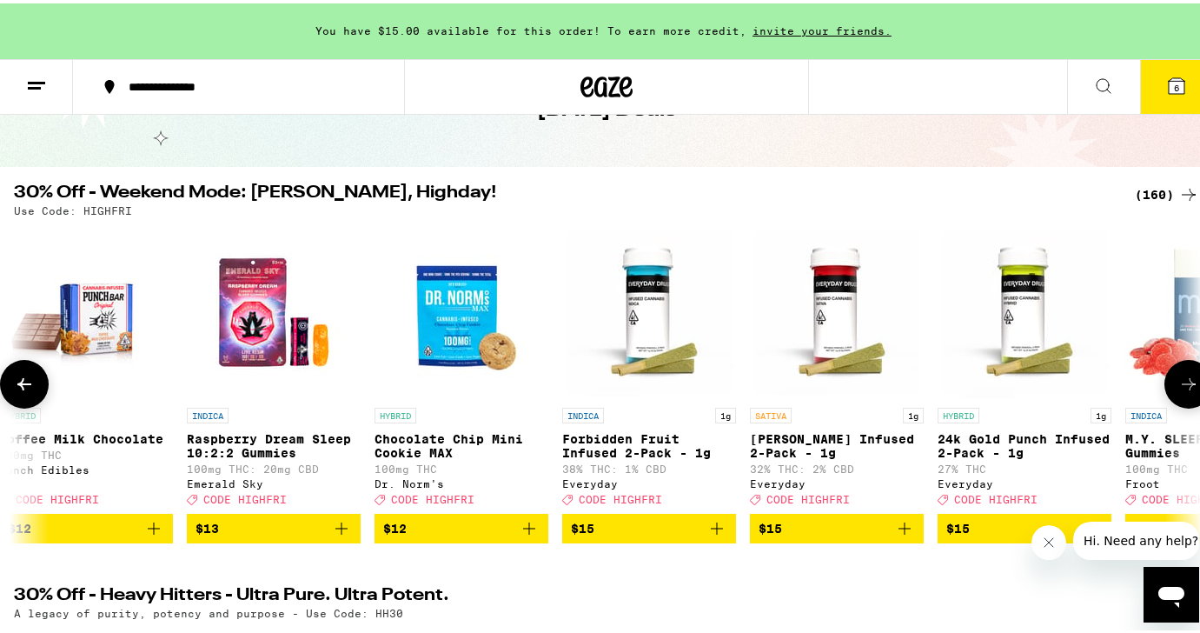
scroll to position [0, 8845]
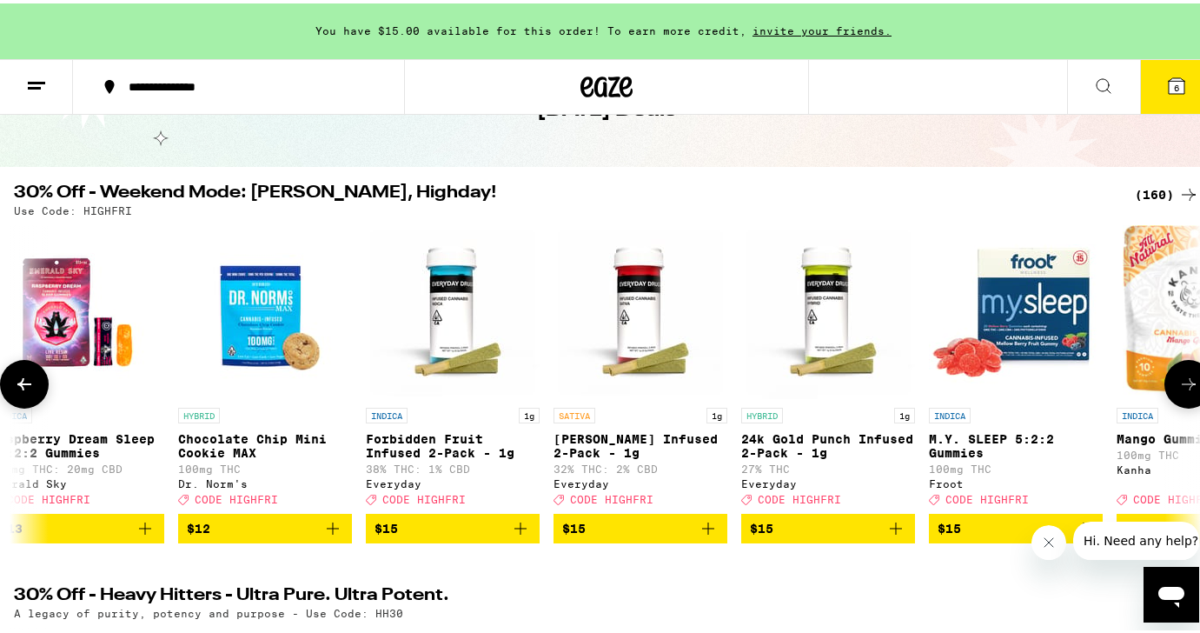
click at [1180, 386] on icon at bounding box center [1188, 380] width 21 height 21
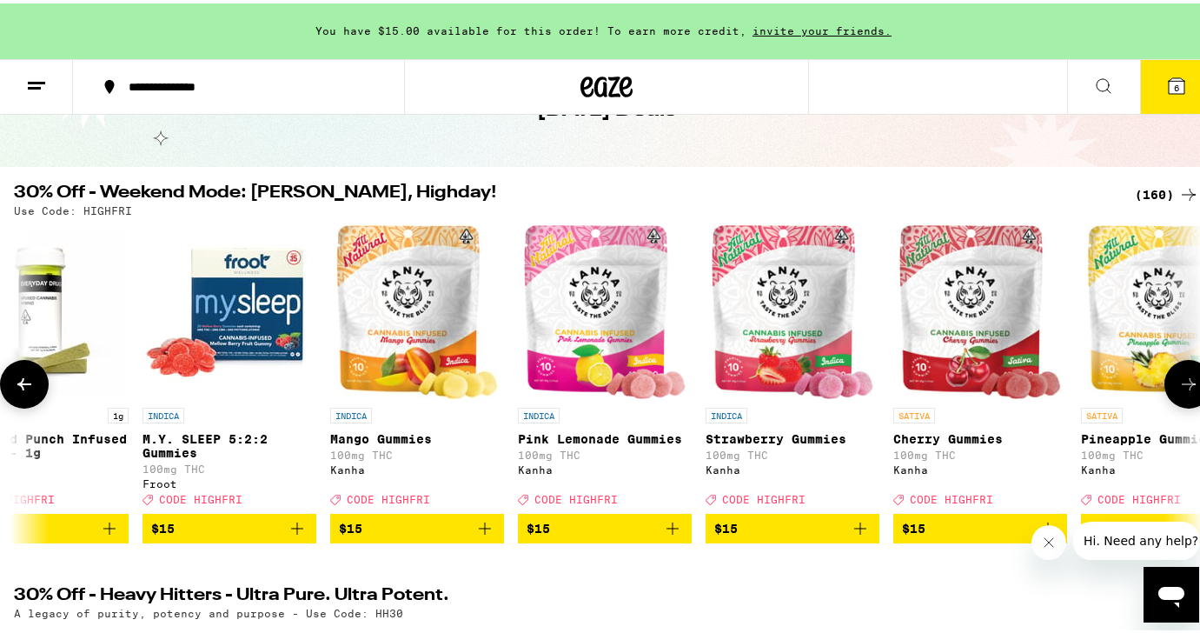
scroll to position [0, 9828]
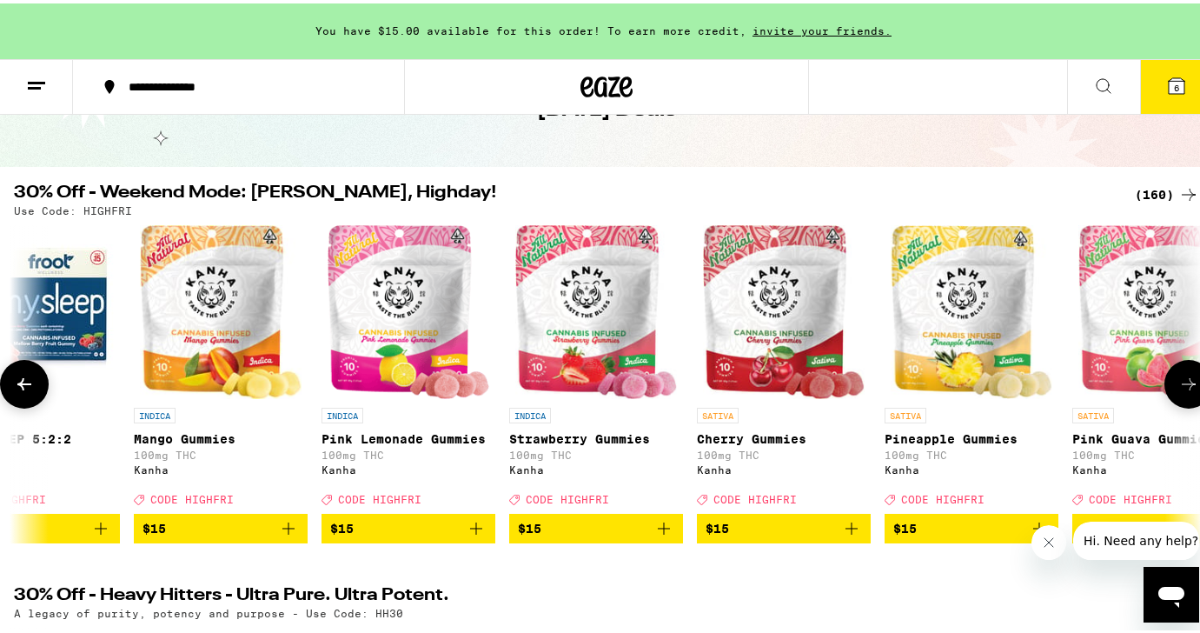
click at [1179, 386] on icon at bounding box center [1188, 380] width 21 height 21
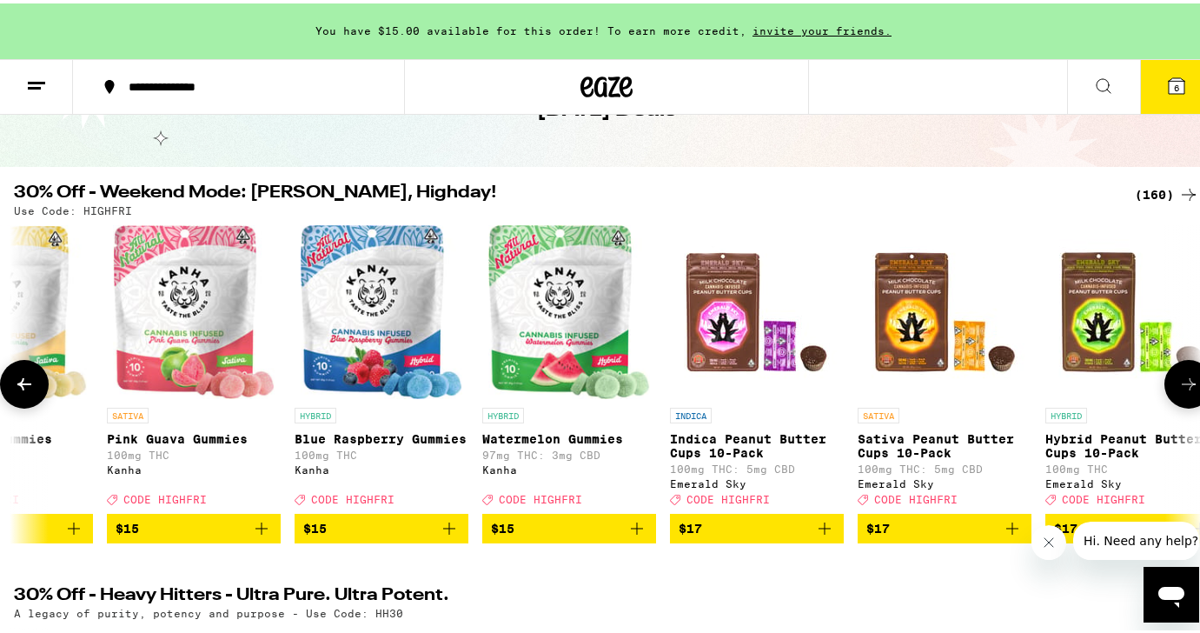
scroll to position [0, 10810]
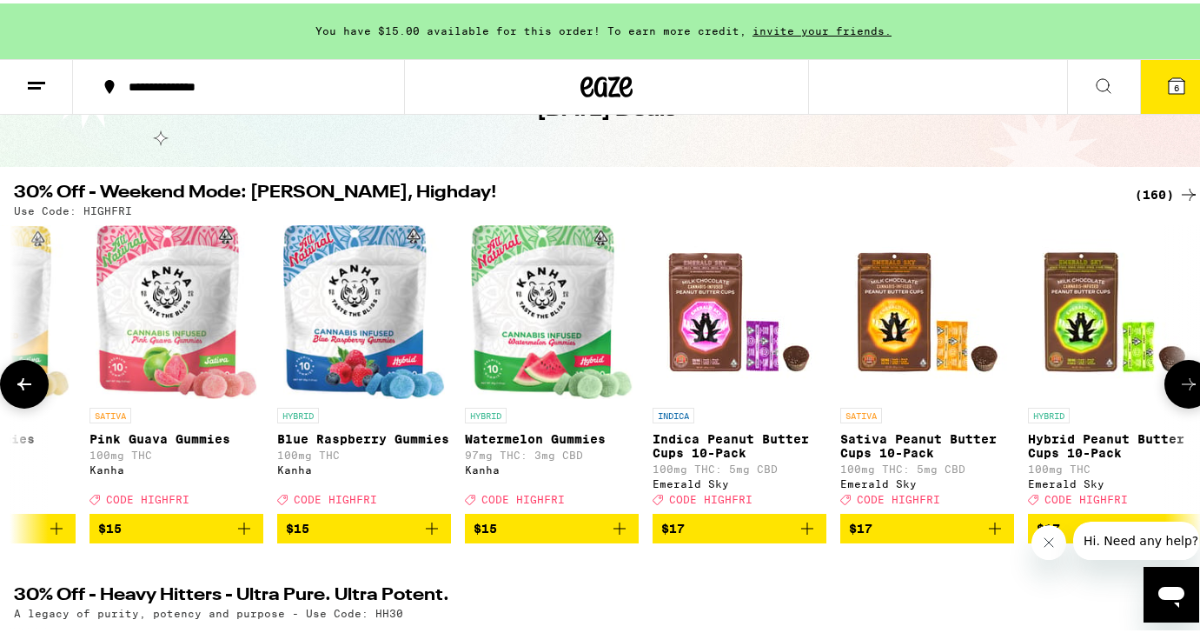
click at [1179, 386] on icon at bounding box center [1188, 380] width 21 height 21
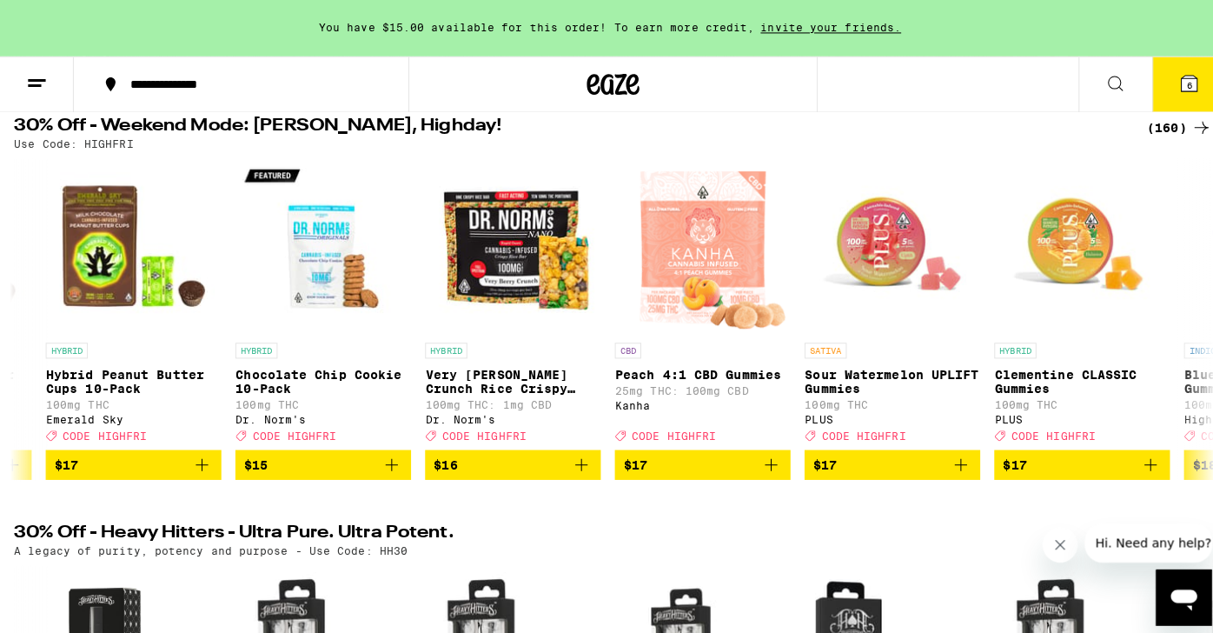
scroll to position [0, 0]
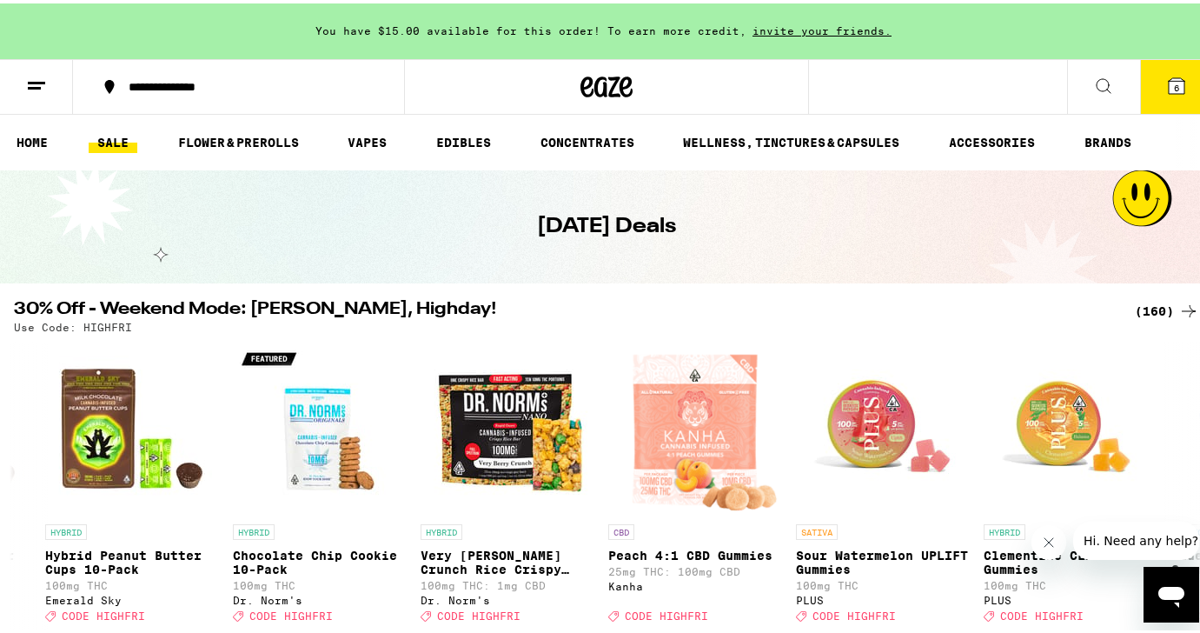
click at [34, 88] on icon at bounding box center [36, 82] width 21 height 21
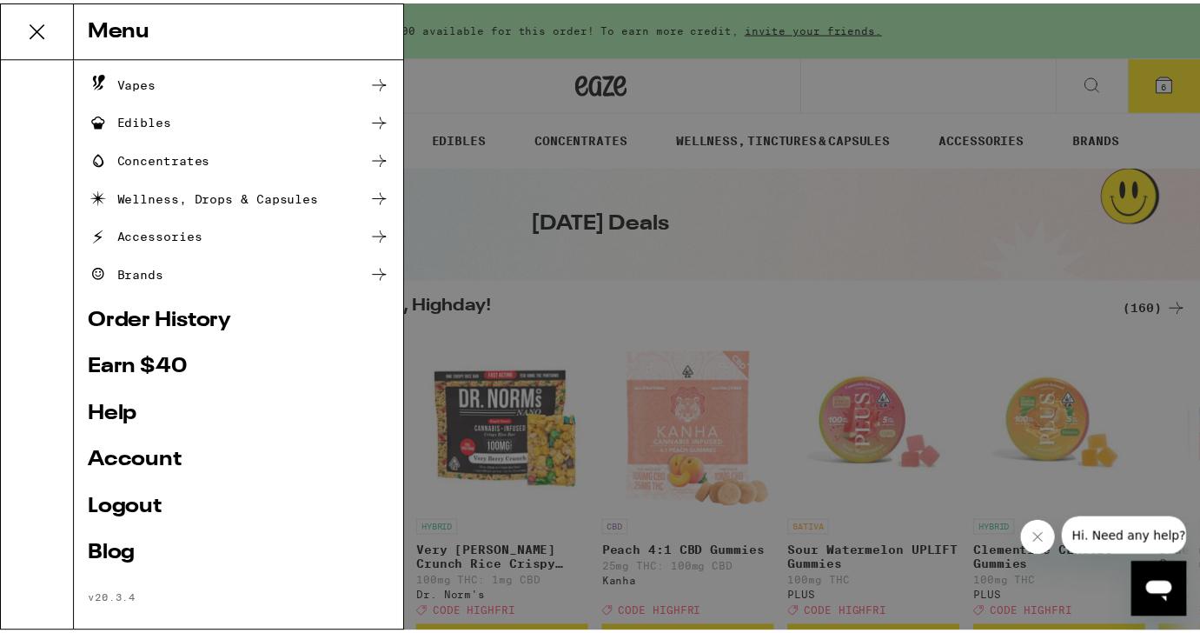
scroll to position [166, 0]
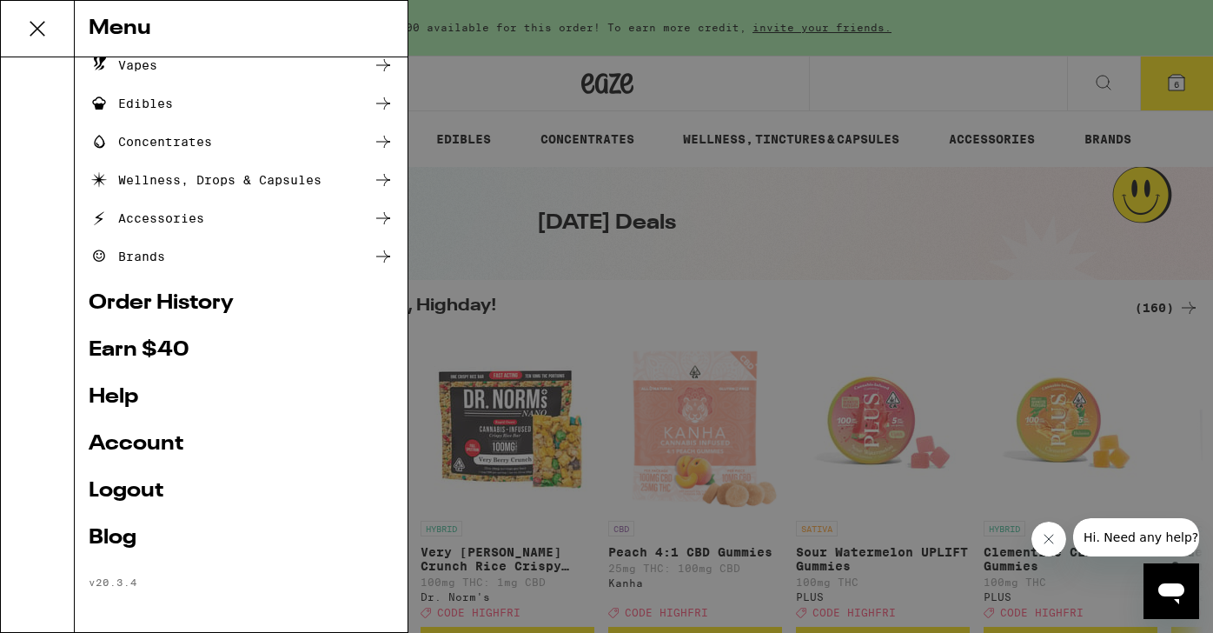
click at [149, 441] on link "Account" at bounding box center [241, 444] width 305 height 21
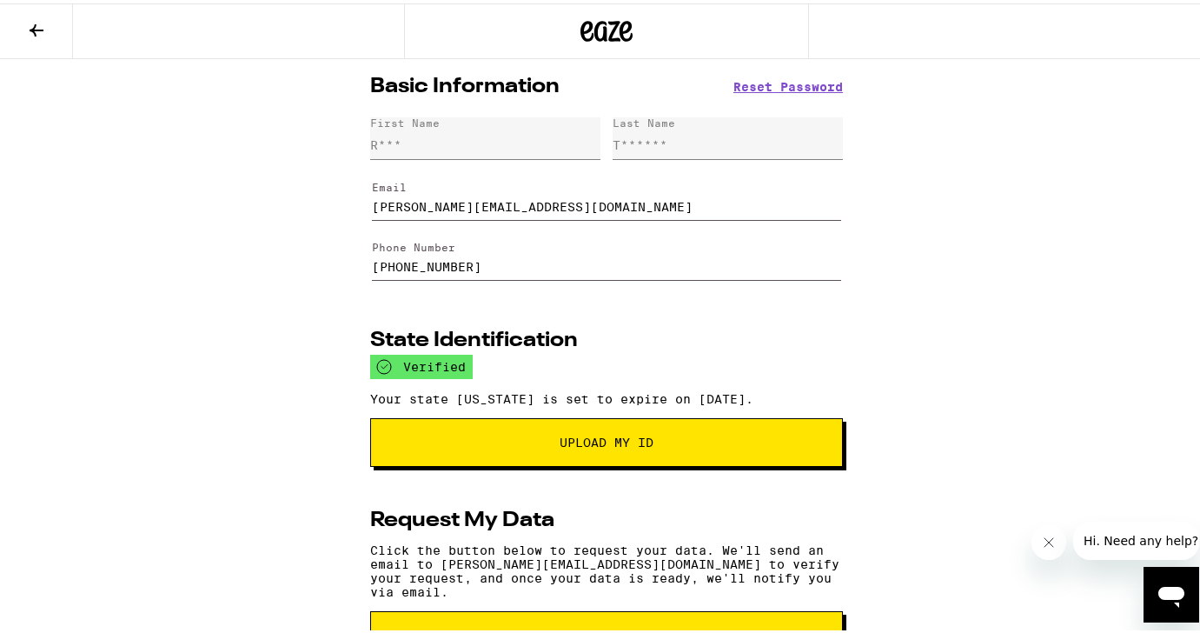
click at [24, 31] on button at bounding box center [36, 28] width 73 height 55
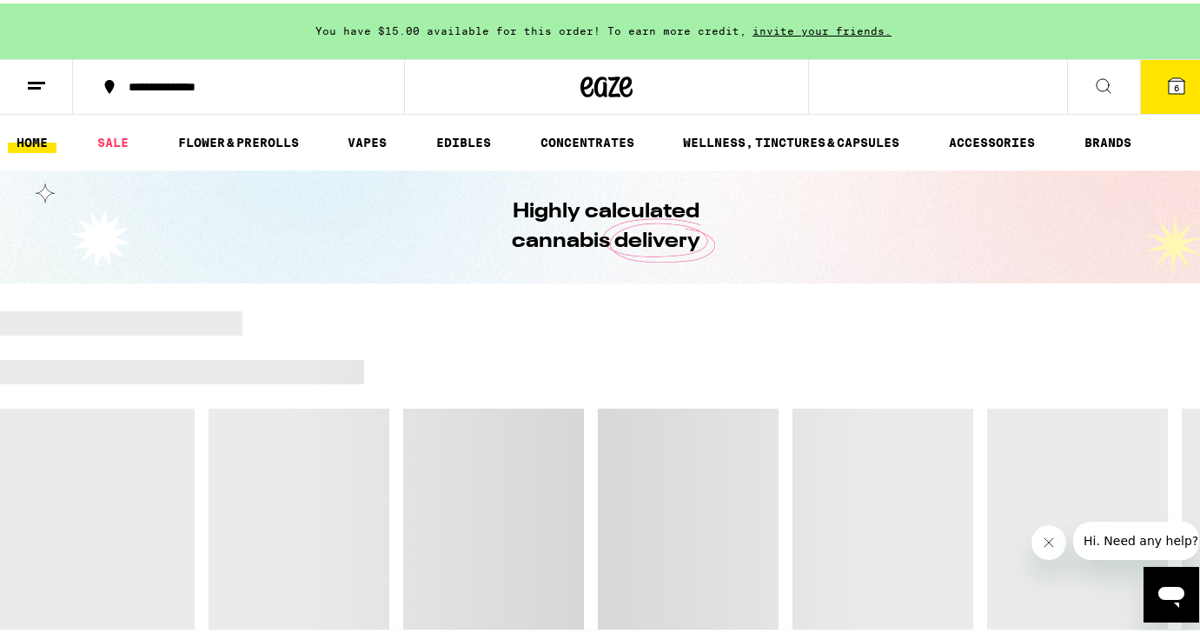
click at [1189, 76] on button "6" at bounding box center [1176, 83] width 73 height 54
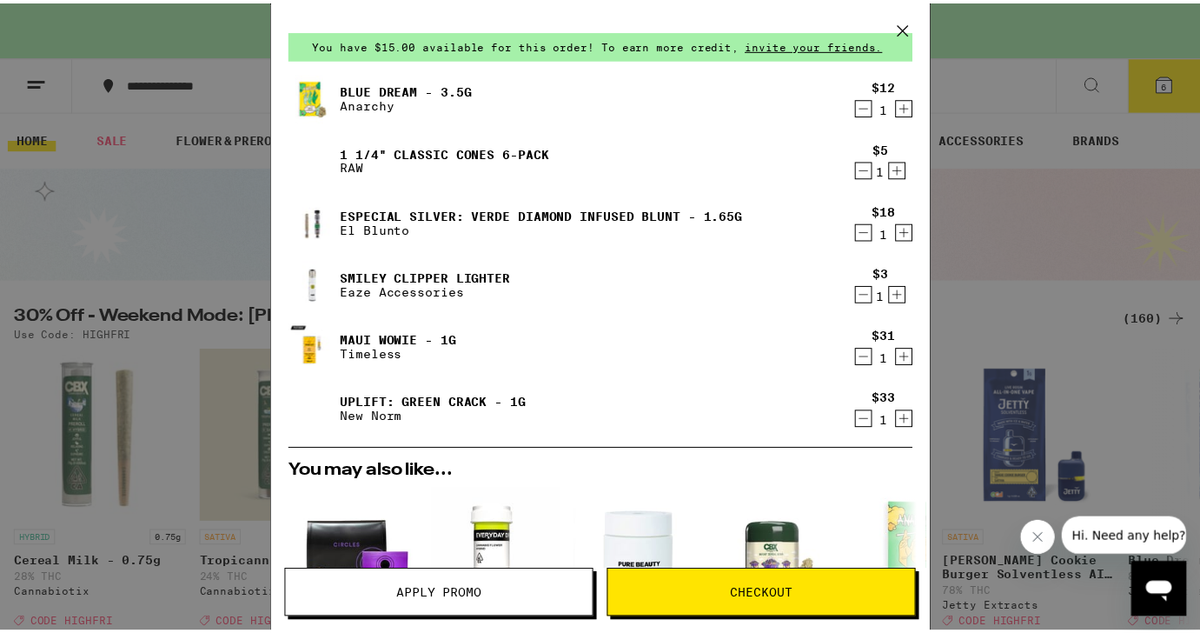
scroll to position [46, 0]
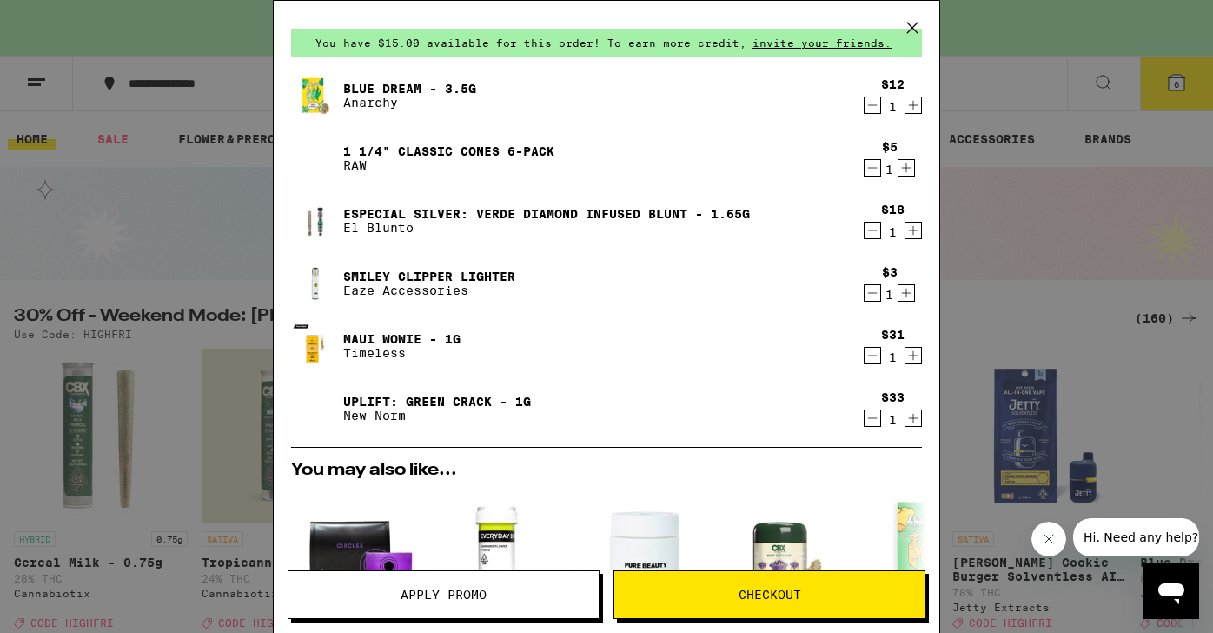
click at [768, 597] on span "Checkout" at bounding box center [770, 594] width 63 height 12
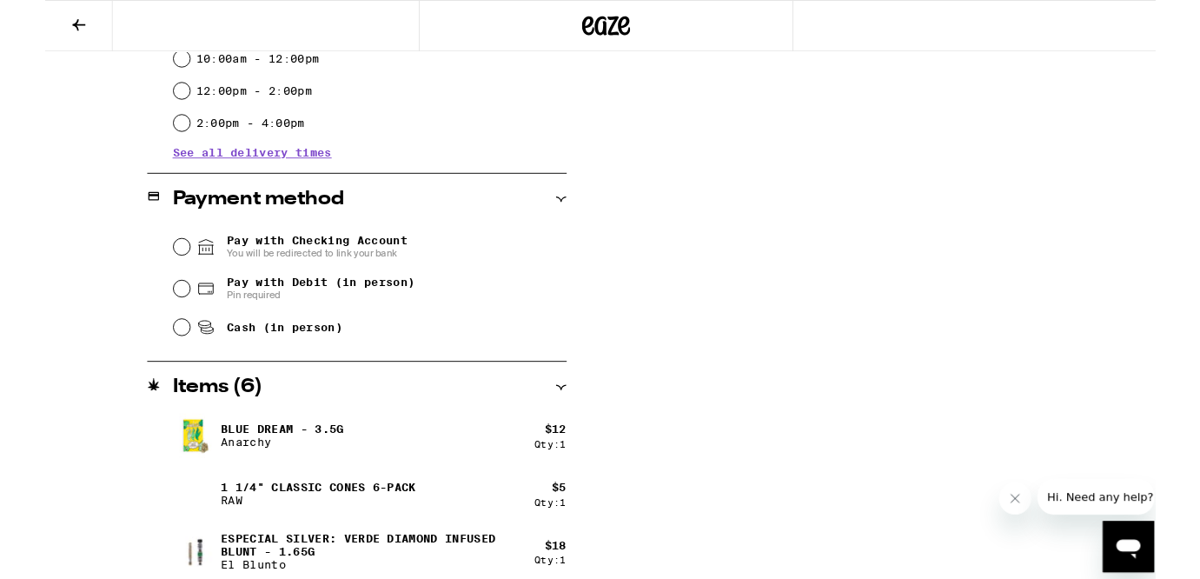
scroll to position [649, 0]
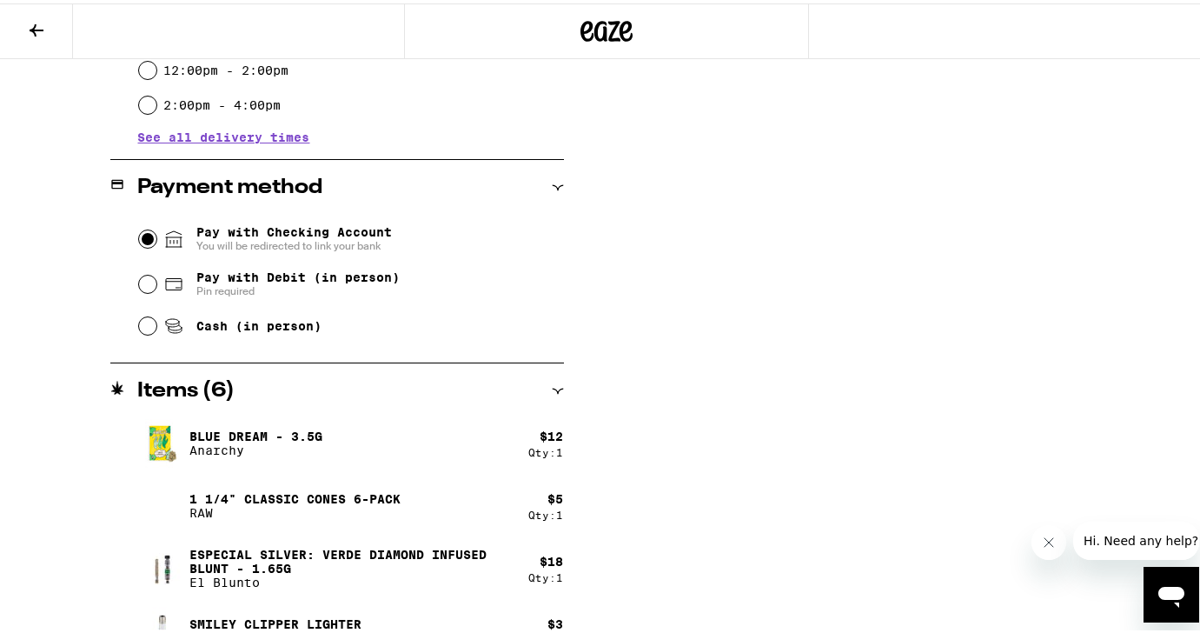
click at [151, 238] on input "Pay with Checking Account You will be redirected to link your bank" at bounding box center [147, 235] width 17 height 17
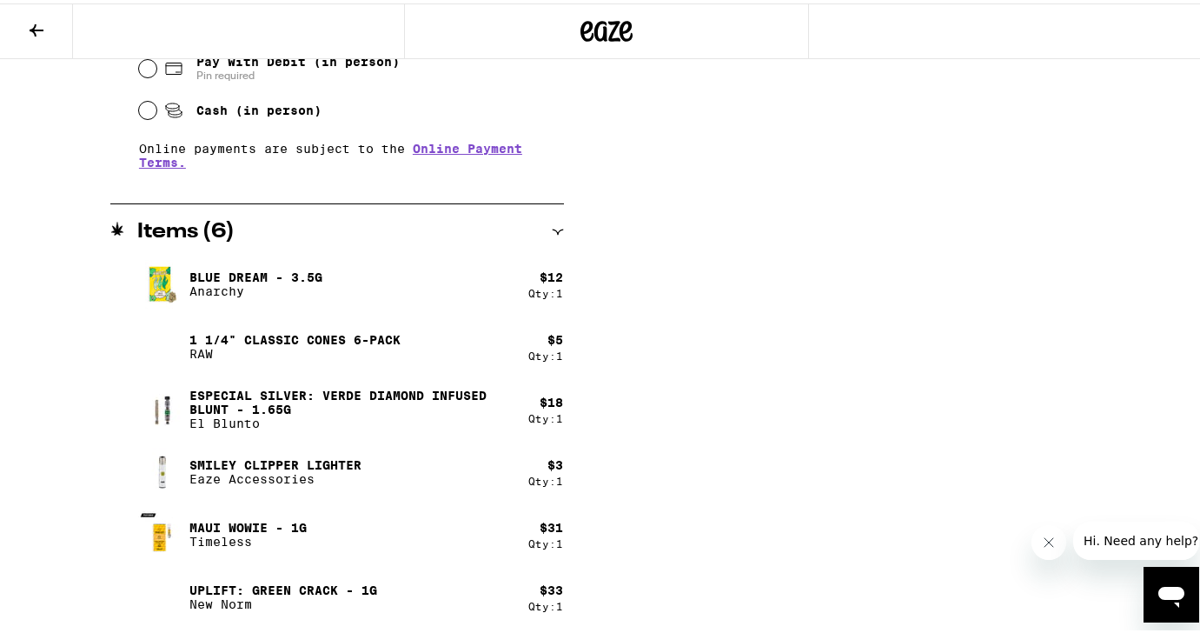
scroll to position [0, 0]
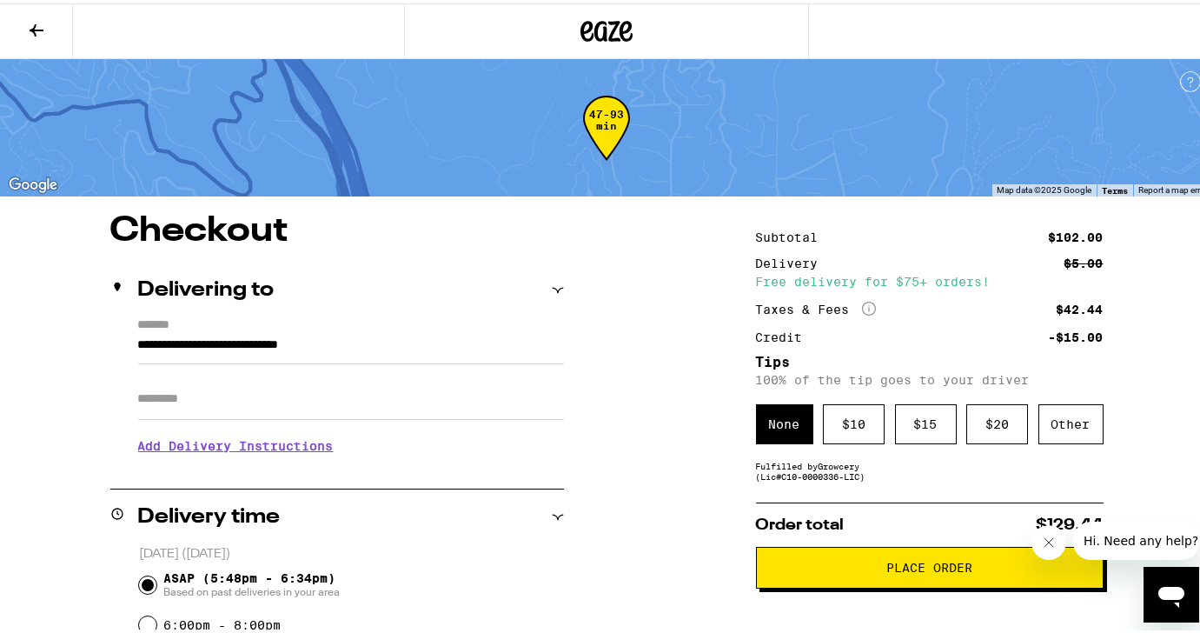
click at [1046, 541] on icon "Close message from company" at bounding box center [1049, 541] width 14 height 14
click at [942, 569] on span "Place Order" at bounding box center [929, 564] width 86 height 12
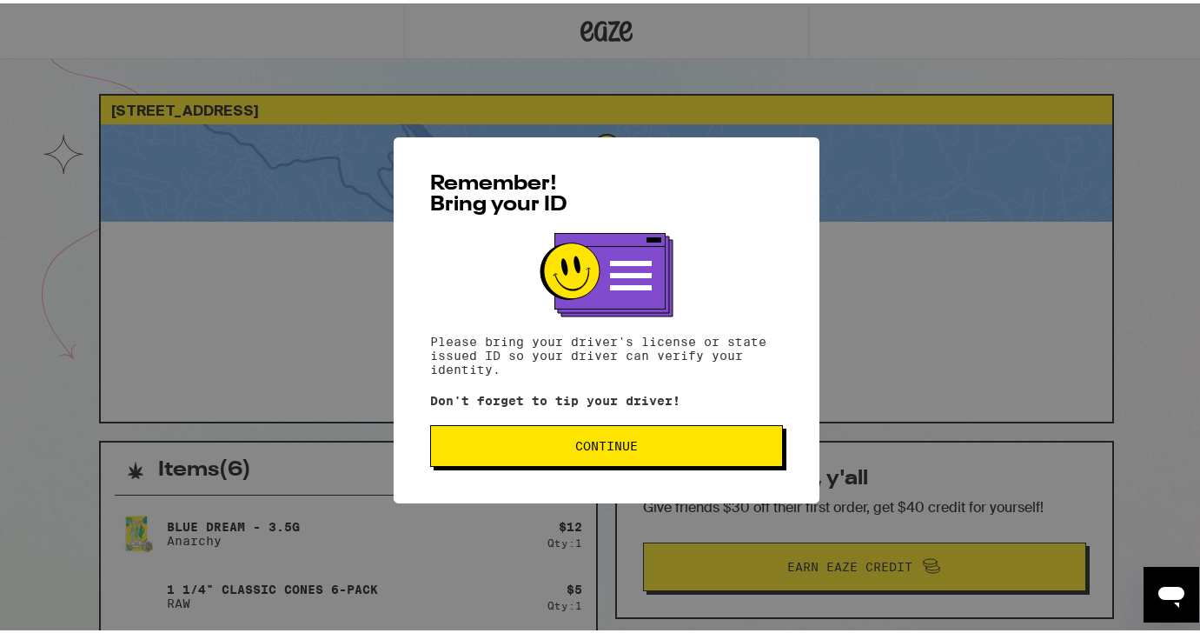
click at [593, 419] on div "Remember! Bring your ID Please bring your driver's license or state issued ID s…" at bounding box center [607, 317] width 426 height 366
click at [593, 448] on span "Continue" at bounding box center [606, 442] width 63 height 12
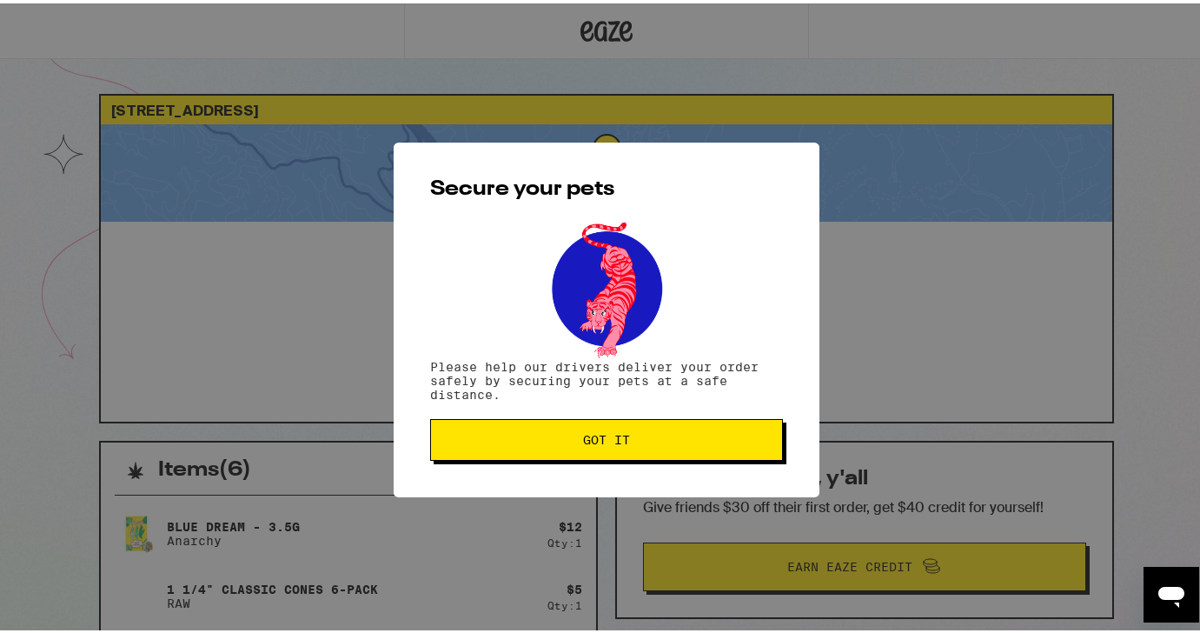
click at [593, 450] on button "Got it" at bounding box center [606, 436] width 353 height 42
